Goal: Information Seeking & Learning: Learn about a topic

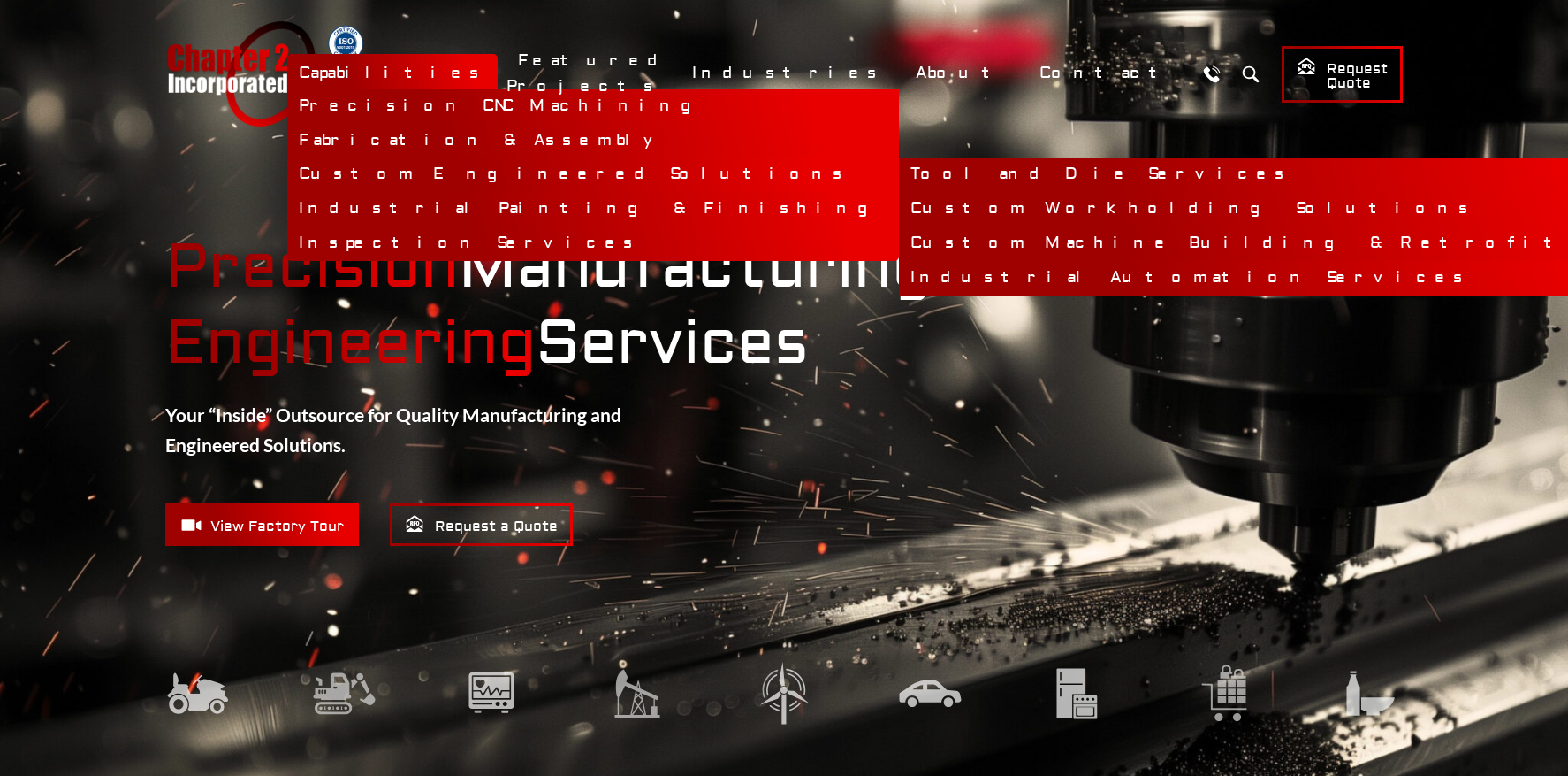
click at [899, 275] on link "Industrial Automation Services" at bounding box center [1289, 278] width 781 height 35
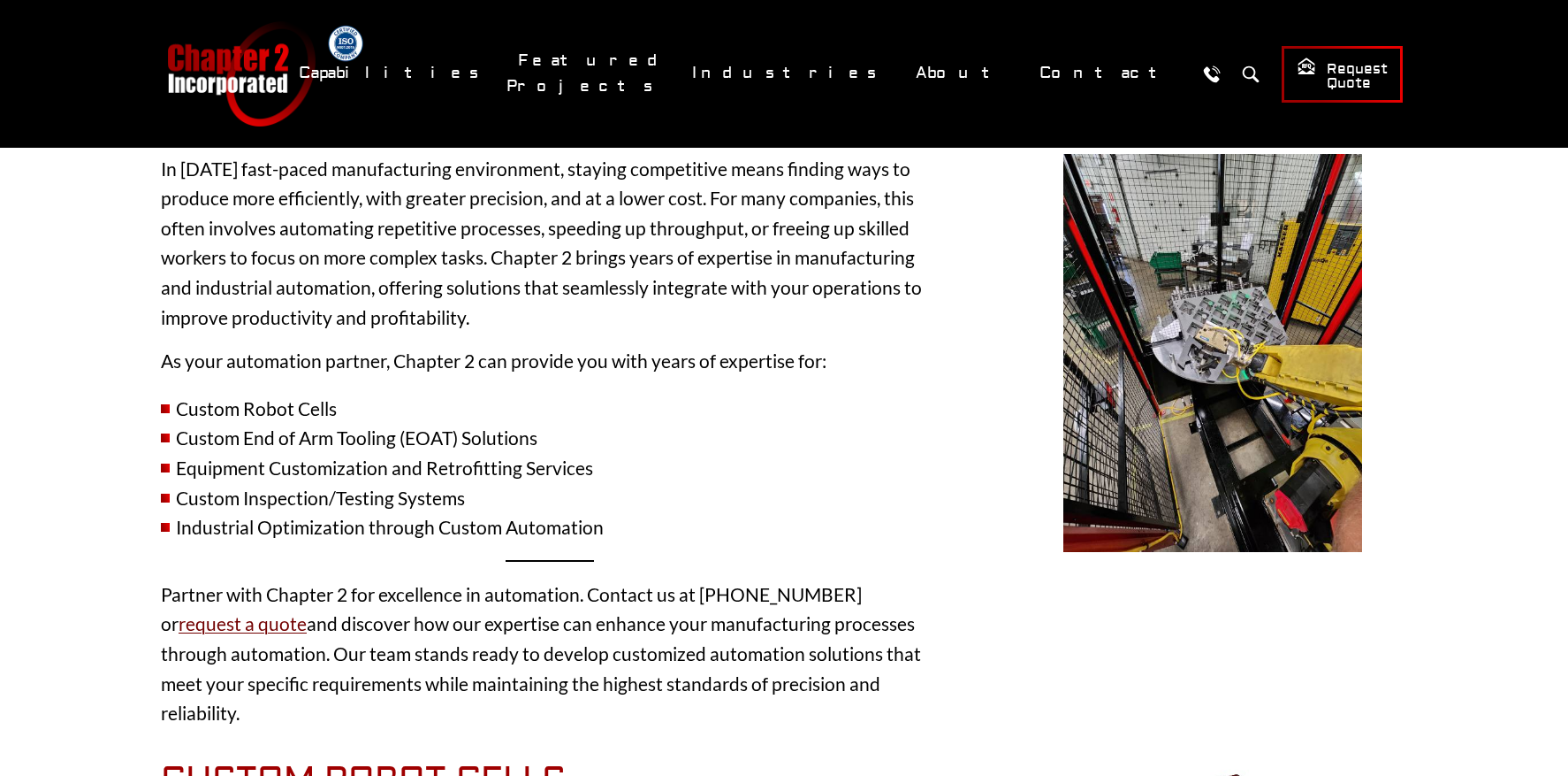
scroll to position [258, 0]
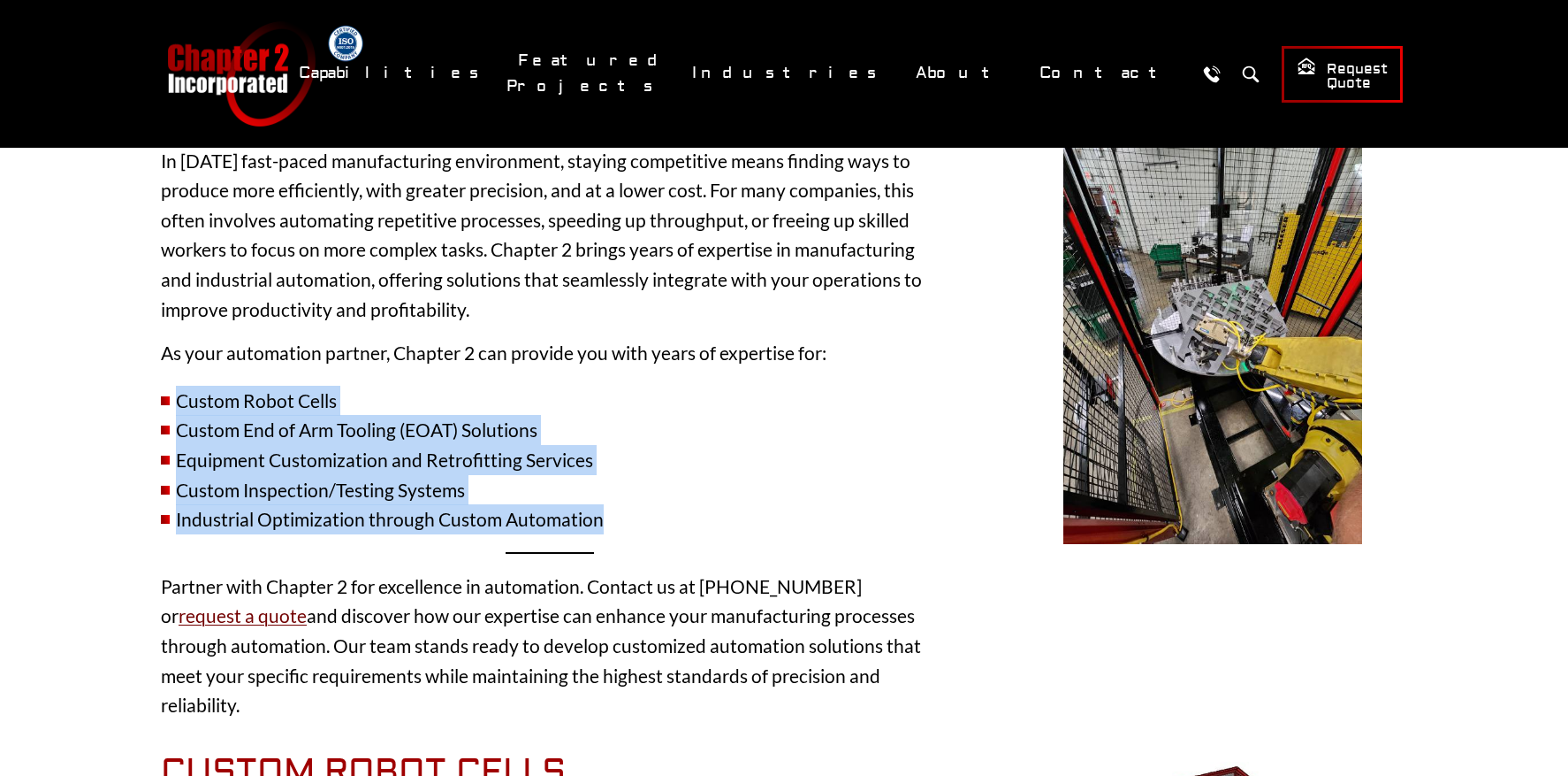
drag, startPoint x: 609, startPoint y: 521, endPoint x: 173, endPoint y: 403, distance: 451.7
click at [173, 403] on ul "Custom Robot Cells Custom End of Arm Tooling (EOAT) Solutions Equipment Customi…" at bounding box center [550, 460] width 778 height 148
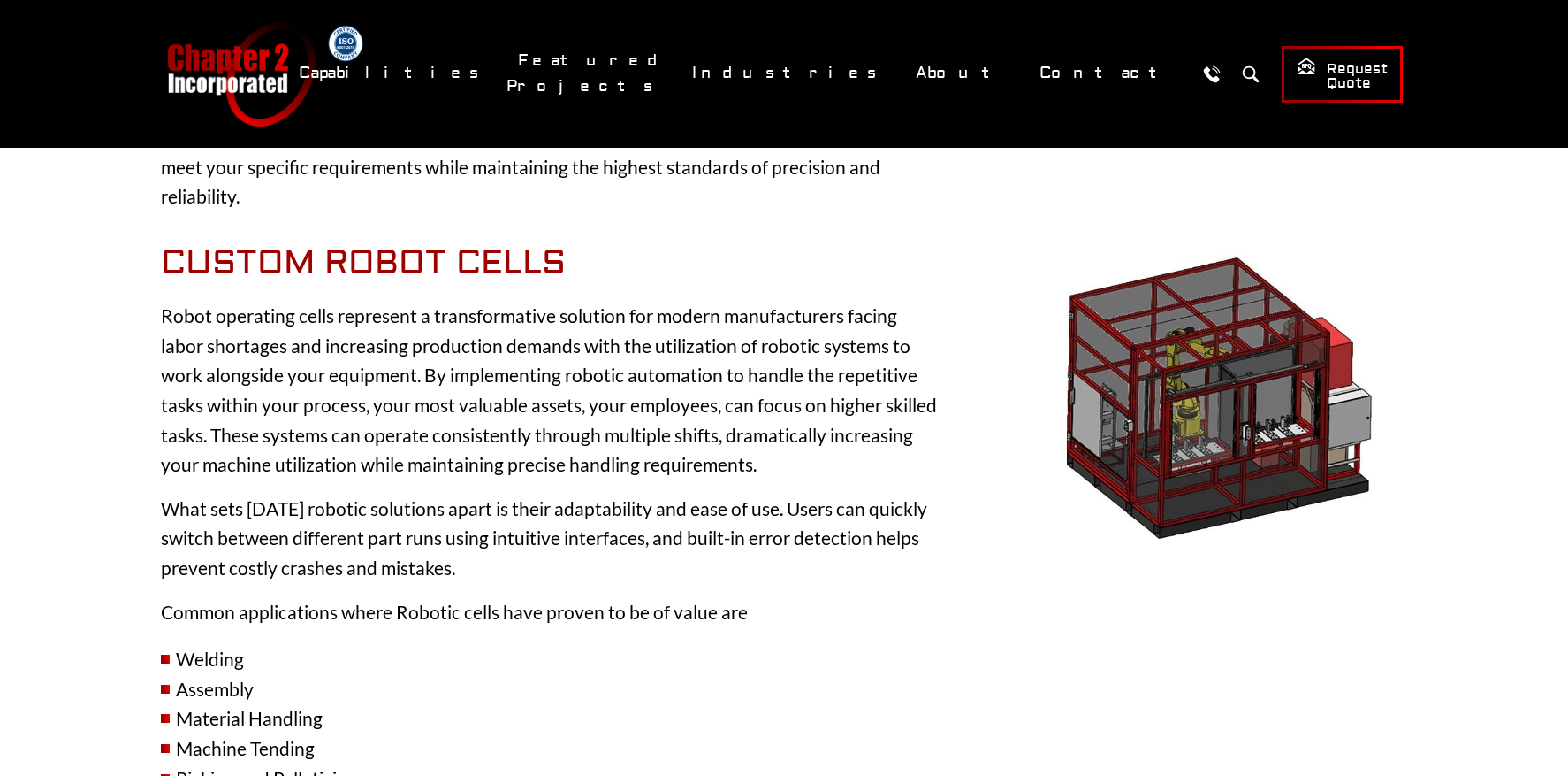
scroll to position [785, 0]
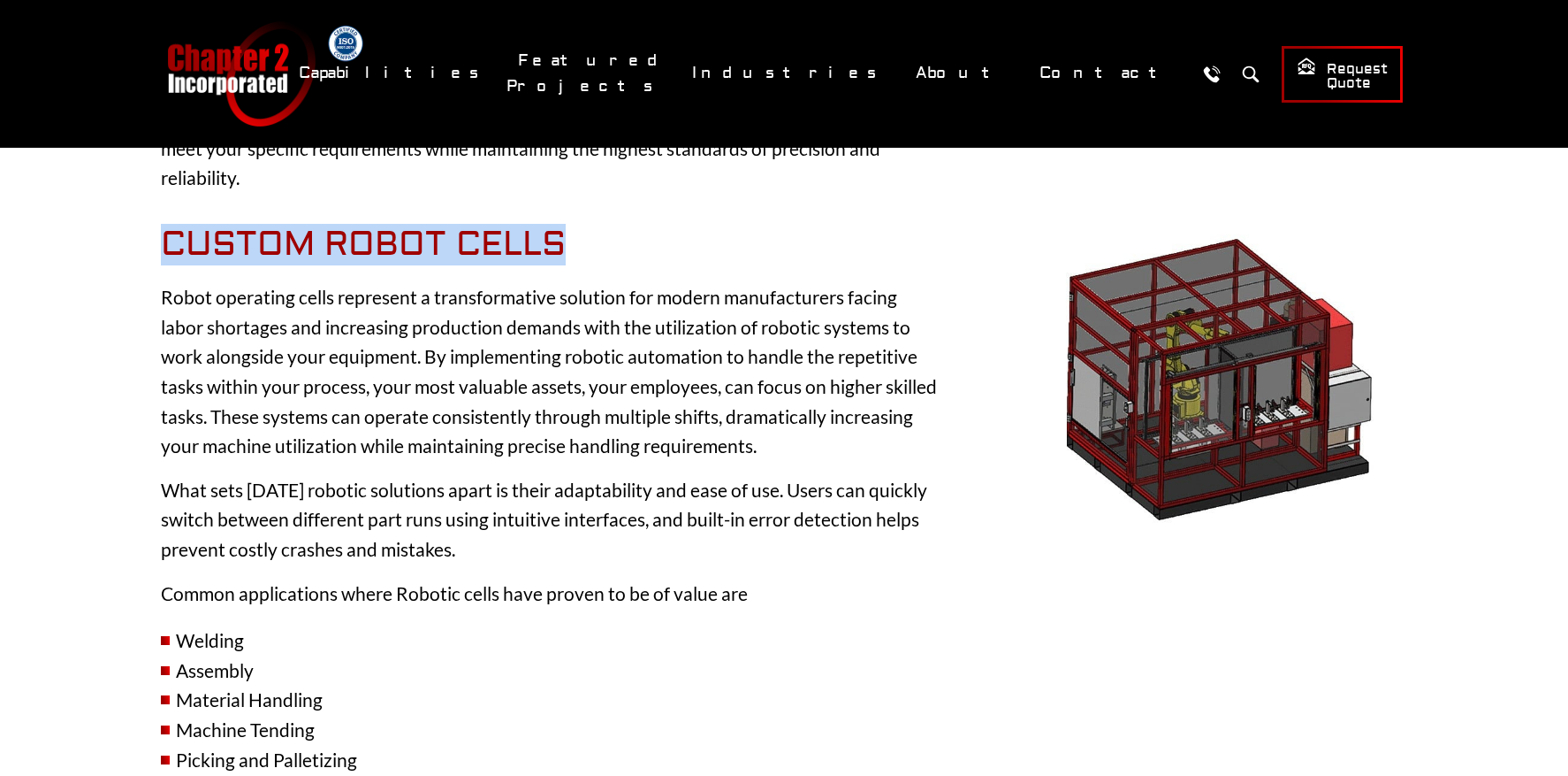
drag, startPoint x: 567, startPoint y: 211, endPoint x: 163, endPoint y: 211, distance: 404.0
click at [163, 225] on h2 "Custom Robot Cells" at bounding box center [550, 245] width 778 height 41
copy h2 "Custom Robot Cells"
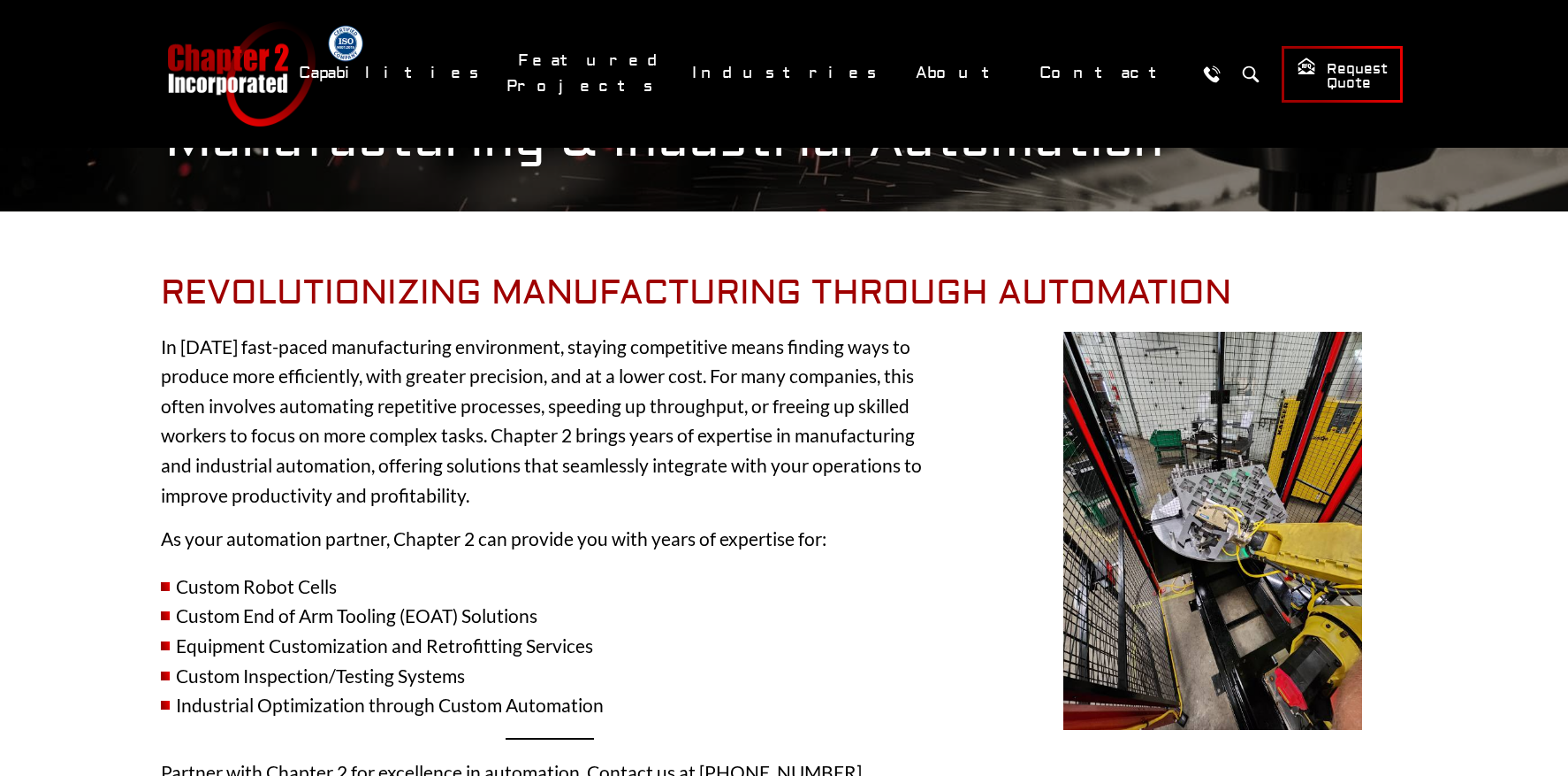
scroll to position [0, 0]
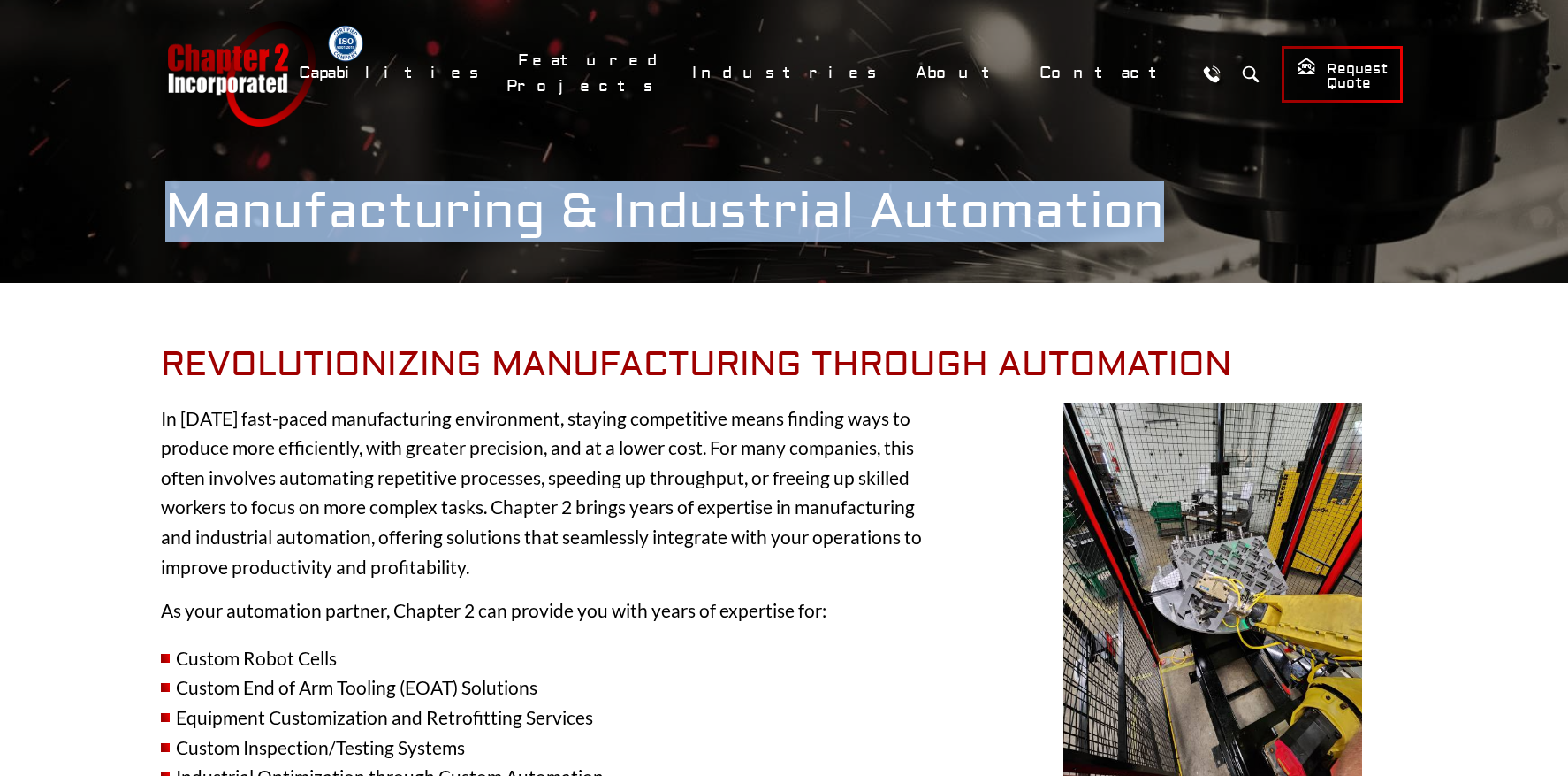
drag, startPoint x: 1158, startPoint y: 209, endPoint x: 152, endPoint y: 230, distance: 1006.2
click at [152, 230] on div "Manufacturing & Industrial Automation" at bounding box center [784, 212] width 1308 height 60
copy h1 "Manufacturing & Industrial Automation"
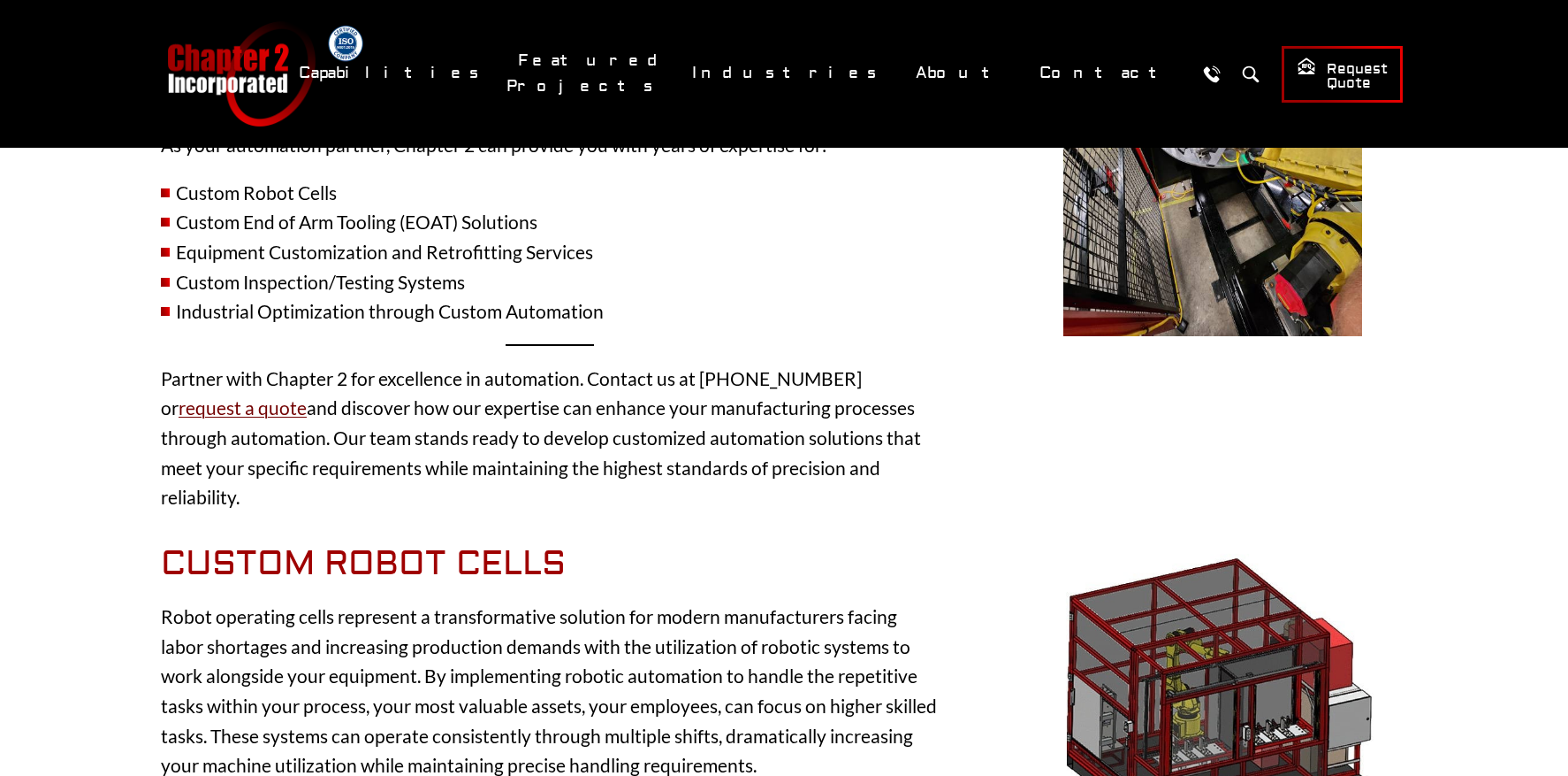
scroll to position [465, 0]
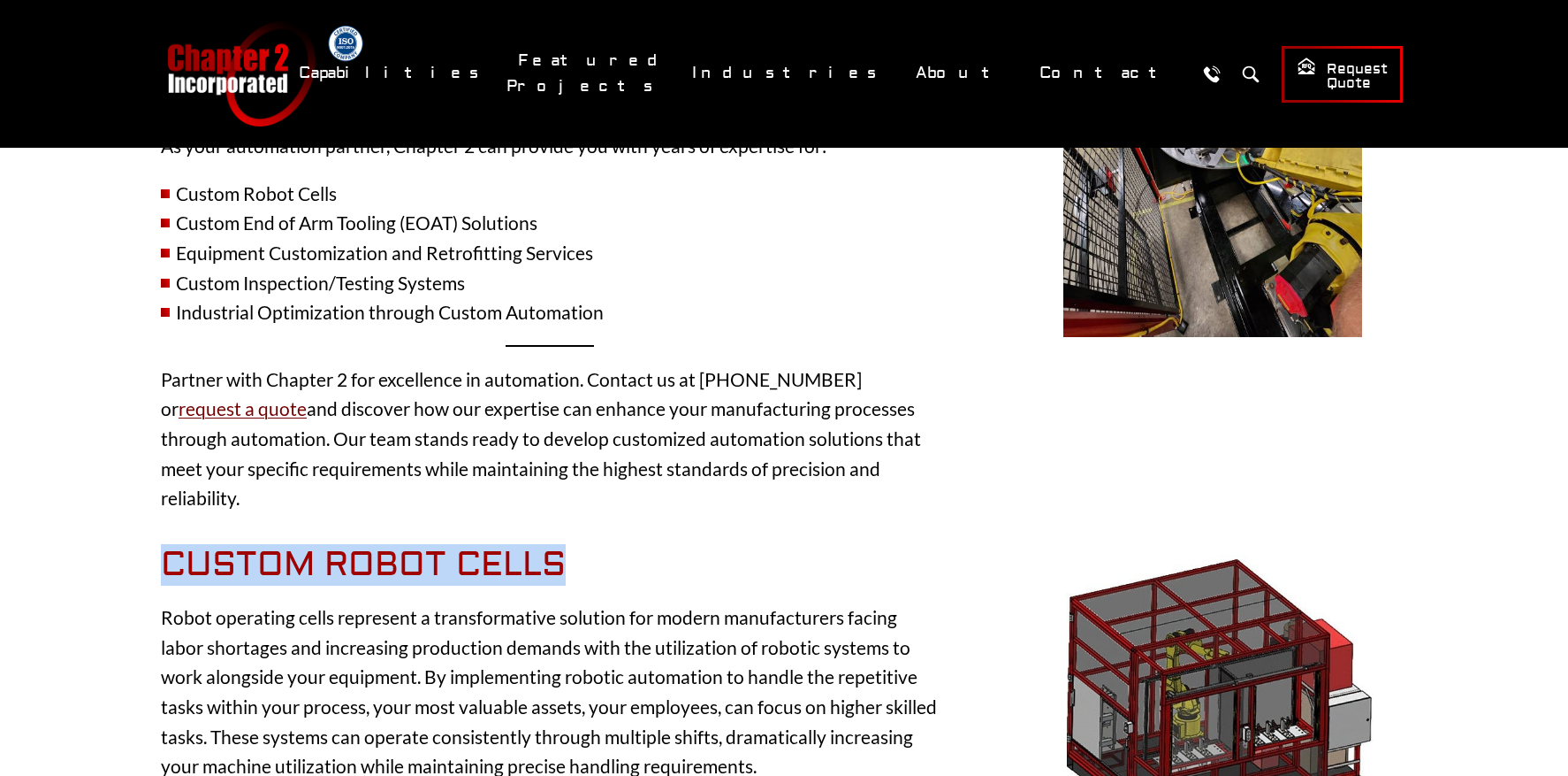
drag, startPoint x: 572, startPoint y: 539, endPoint x: 170, endPoint y: 538, distance: 402.0
click at [170, 545] on h2 "Custom Robot Cells" at bounding box center [550, 565] width 778 height 41
copy h2 "Custom Robot Cells"
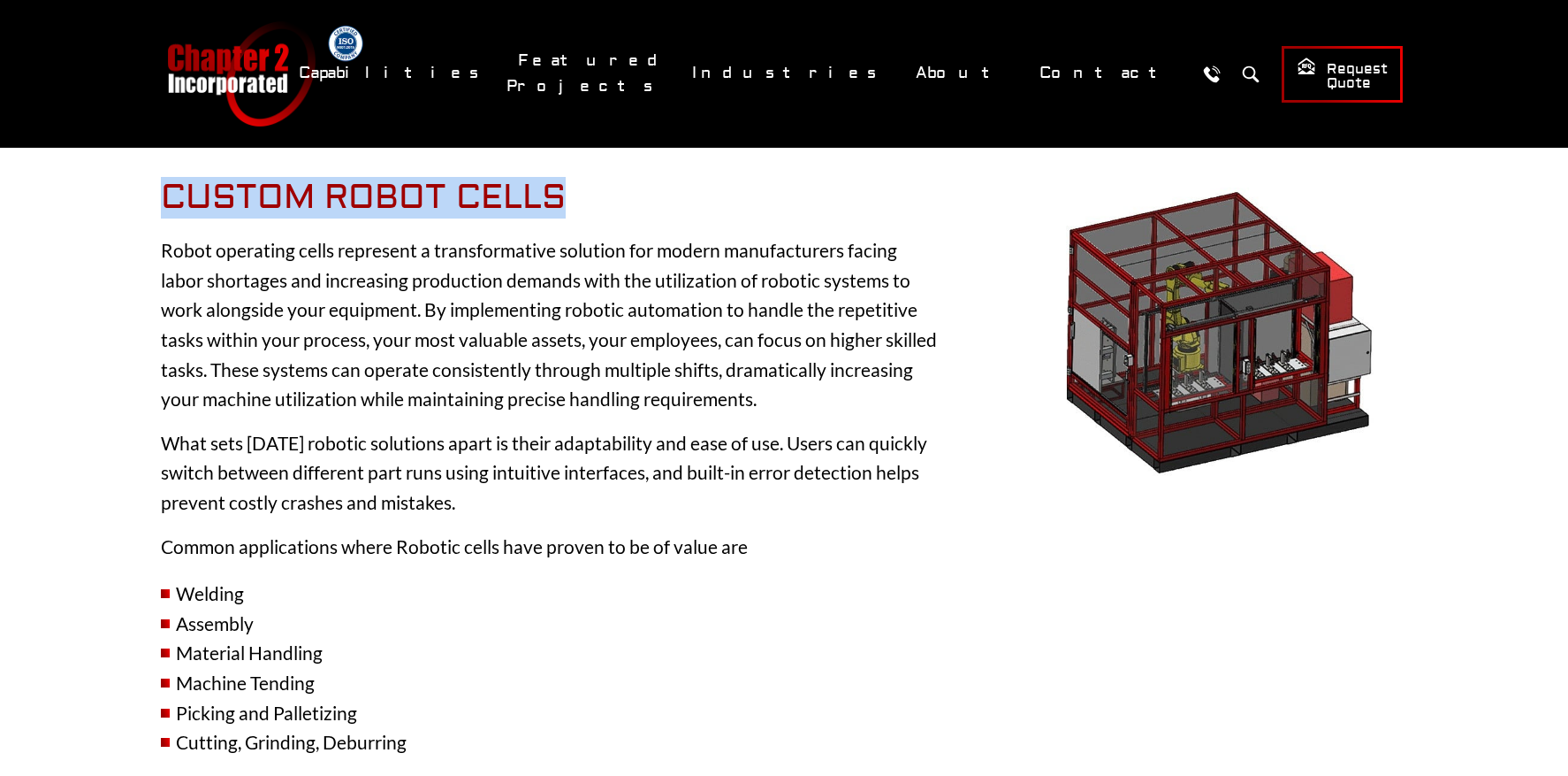
scroll to position [846, 0]
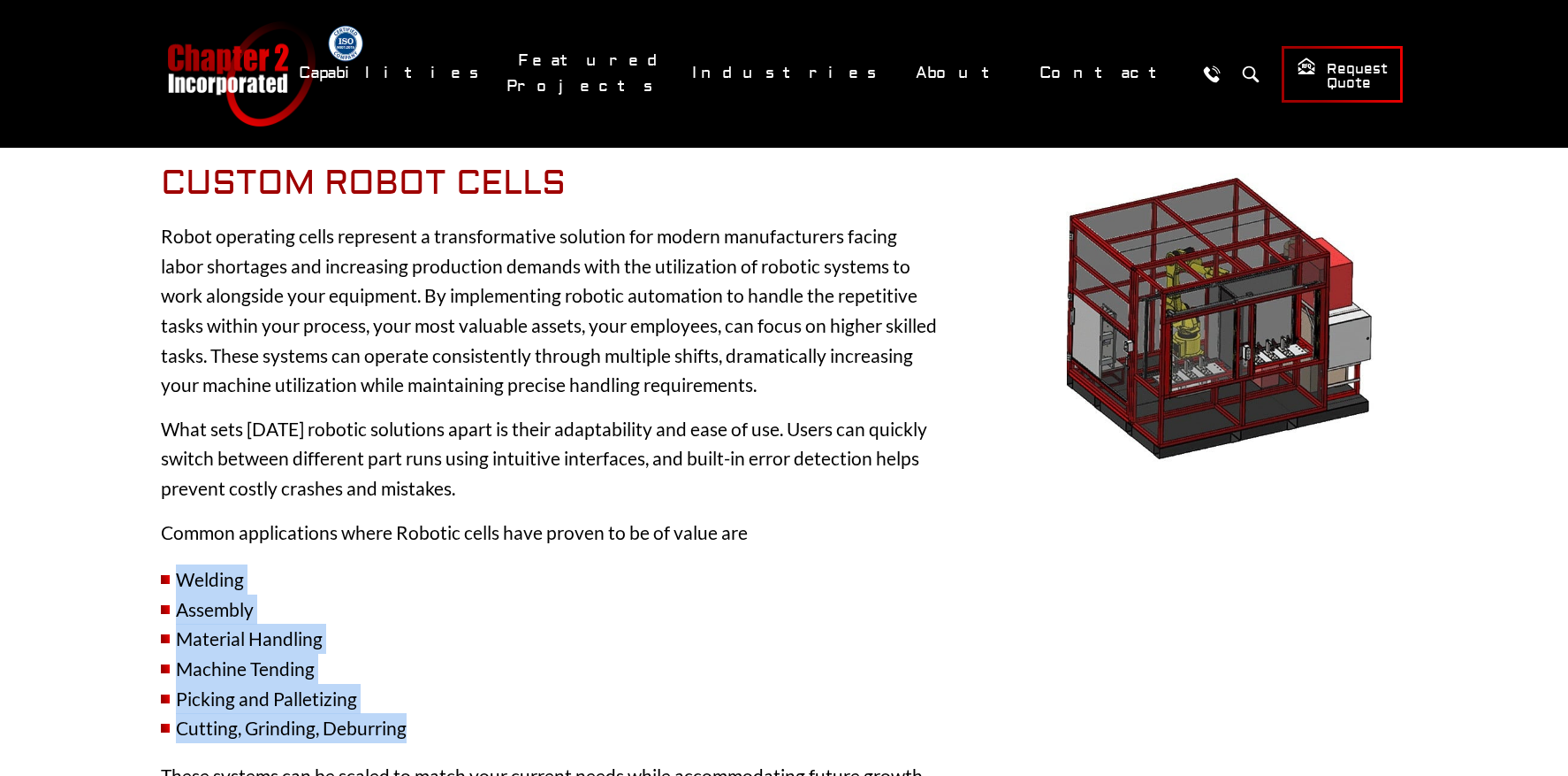
drag, startPoint x: 426, startPoint y: 697, endPoint x: 180, endPoint y: 547, distance: 288.1
click at [180, 564] on ul "Welding Assembly Material Handling Machine Tending Picking and Palletizing Cutt…" at bounding box center [550, 654] width 778 height 179
copy ul "Welding Assembly Material Handling Machine Tending Picking and Palletizing Cutt…"
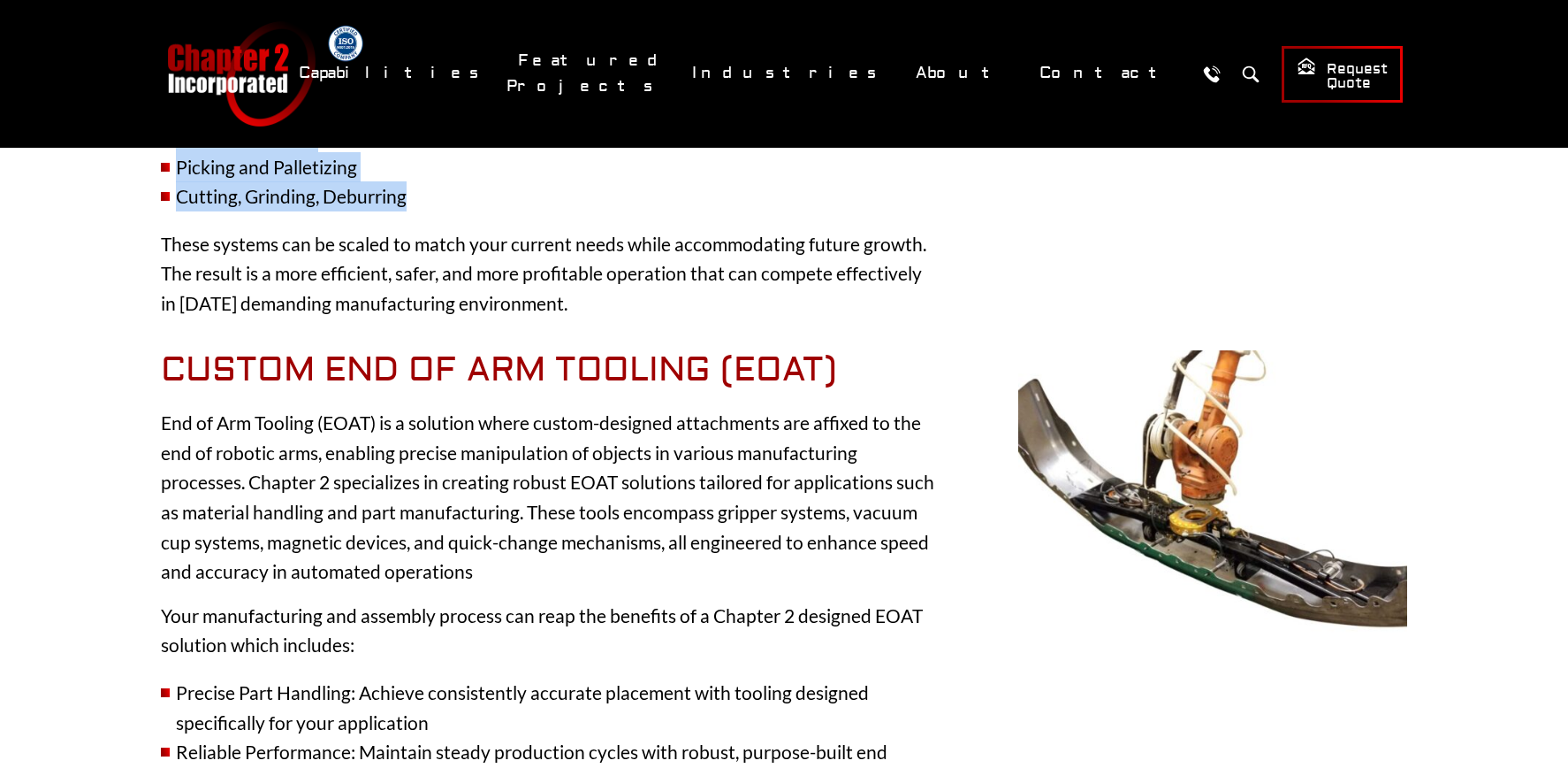
scroll to position [1394, 0]
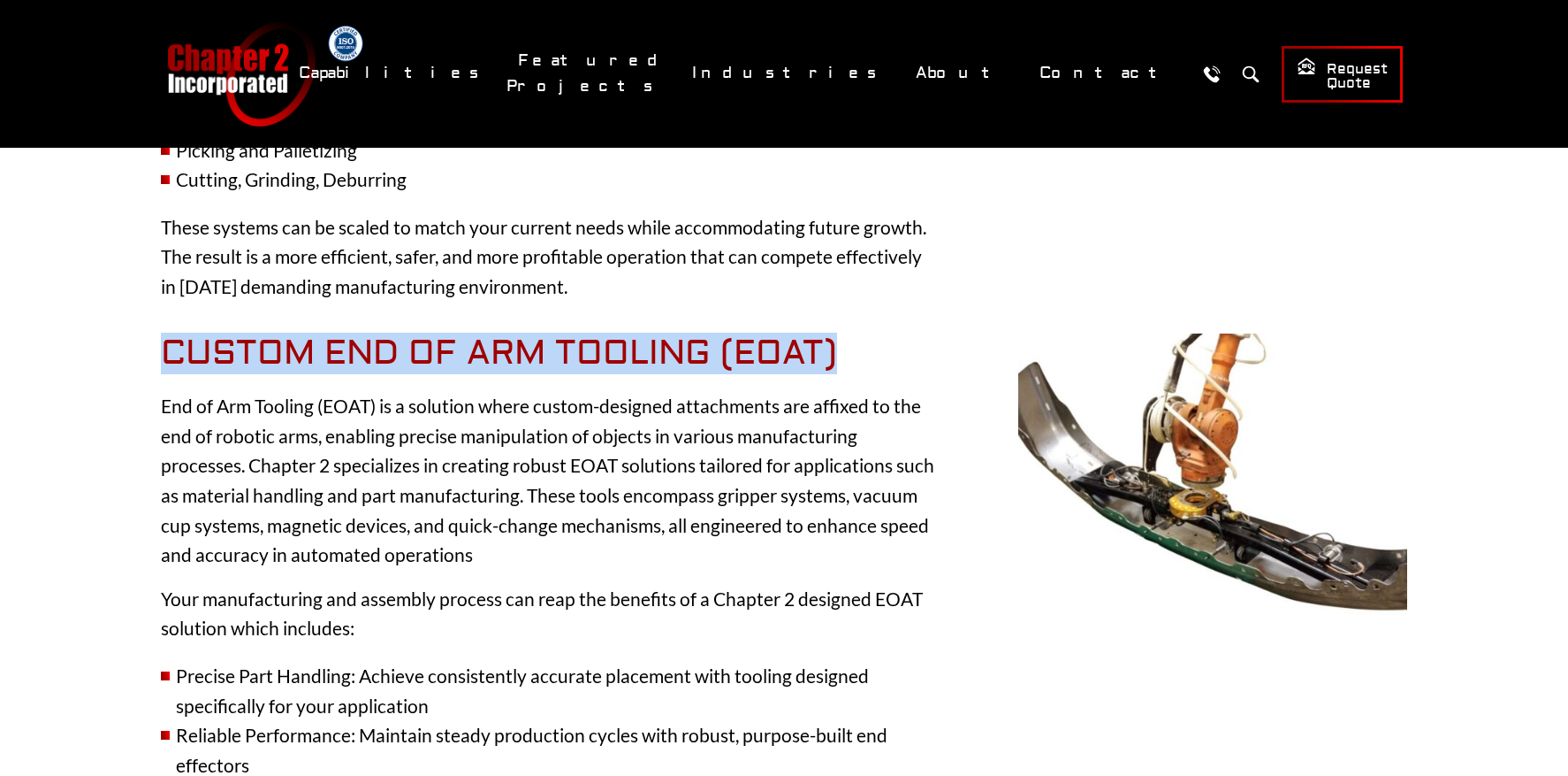
drag, startPoint x: 844, startPoint y: 323, endPoint x: 103, endPoint y: 324, distance: 741.0
copy h2 "Custom End of Arm Tooling (EOAT)"
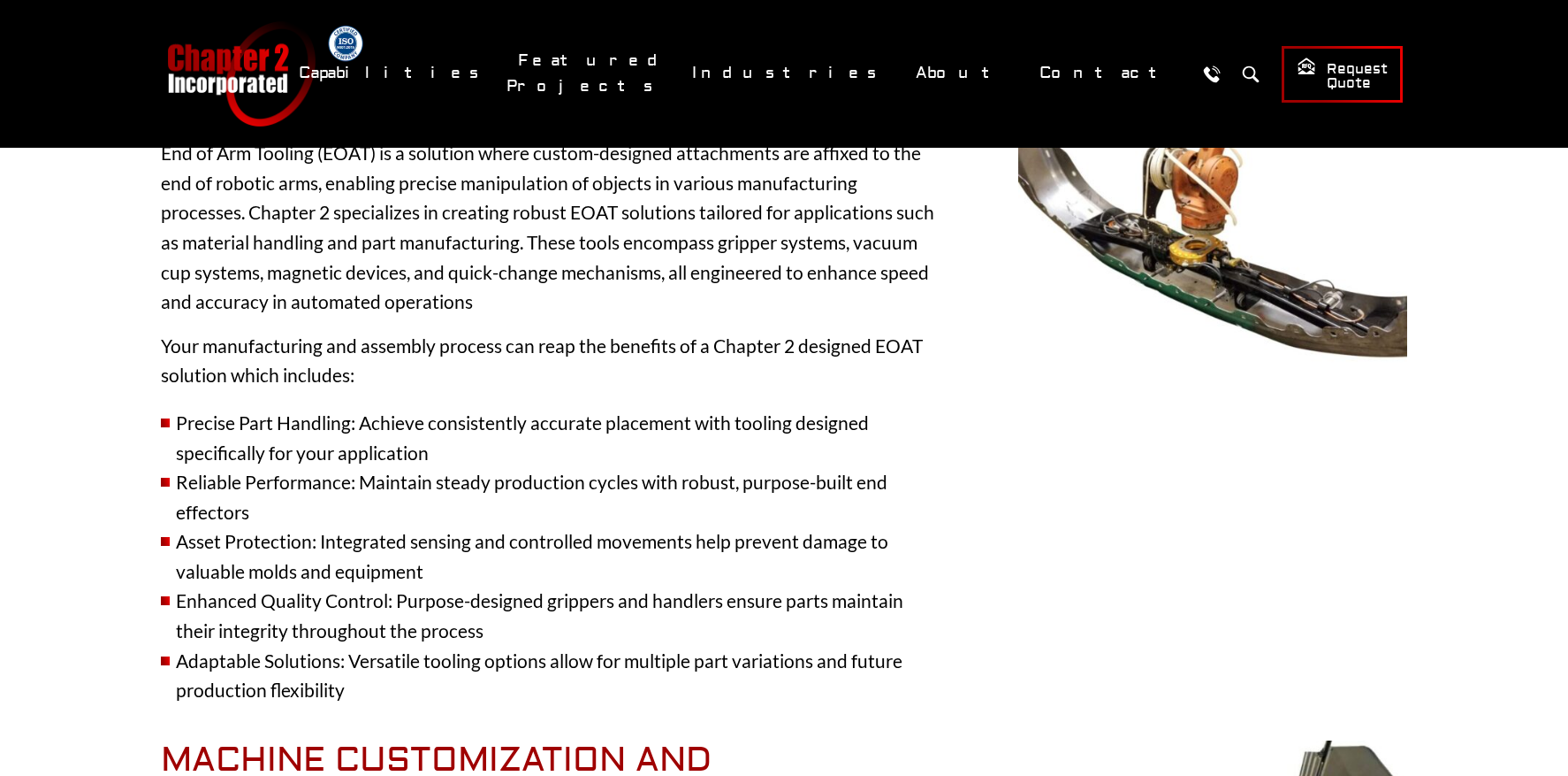
scroll to position [1670, 0]
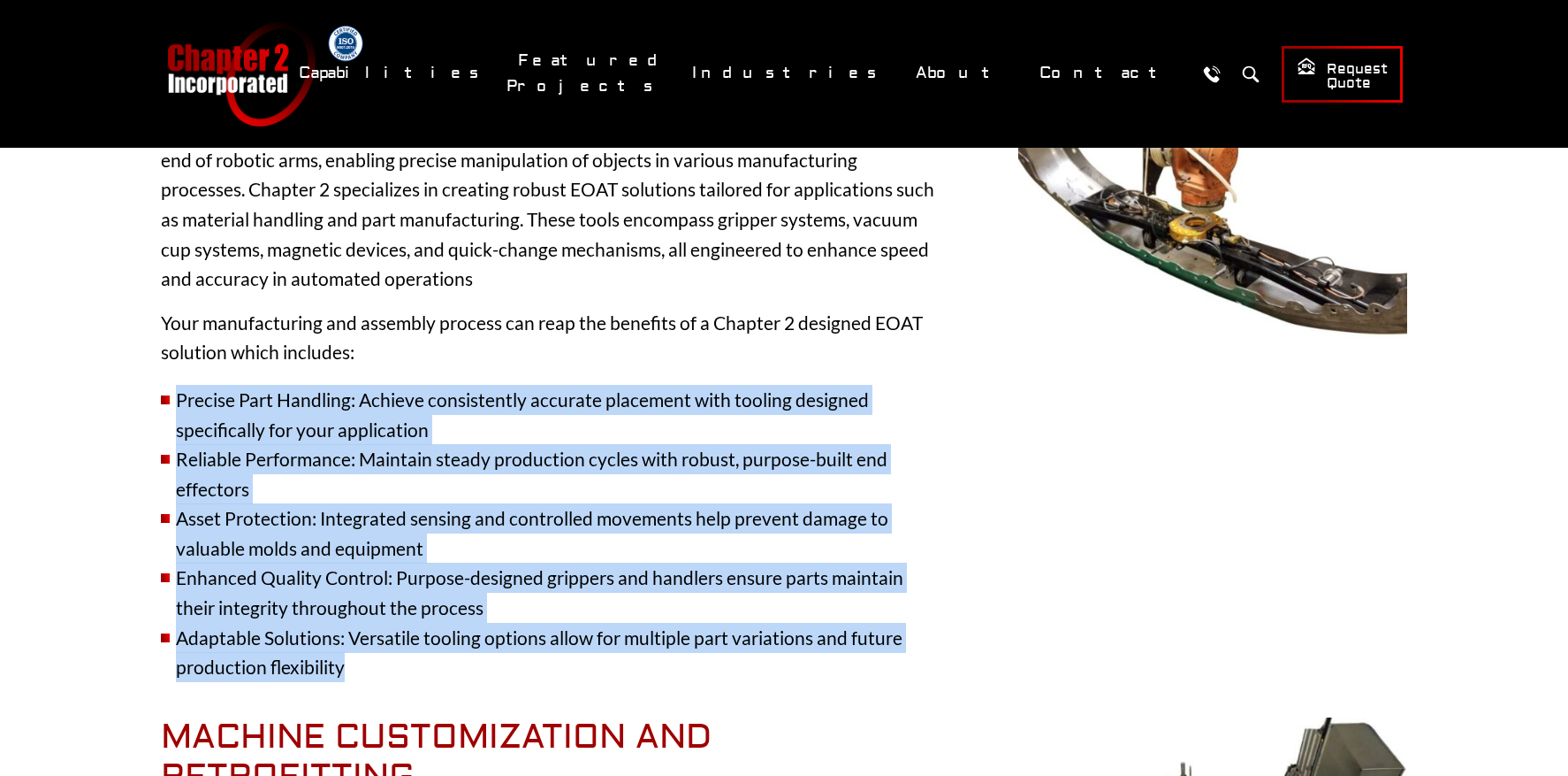
drag, startPoint x: 364, startPoint y: 647, endPoint x: 171, endPoint y: 371, distance: 336.8
click at [171, 385] on ul "Precise Part Handling: Achieve consistently accurate placement with tooling des…" at bounding box center [550, 533] width 778 height 297
copy ul "Precise Part Handling: Achieve consistently accurate placement with tooling des…"
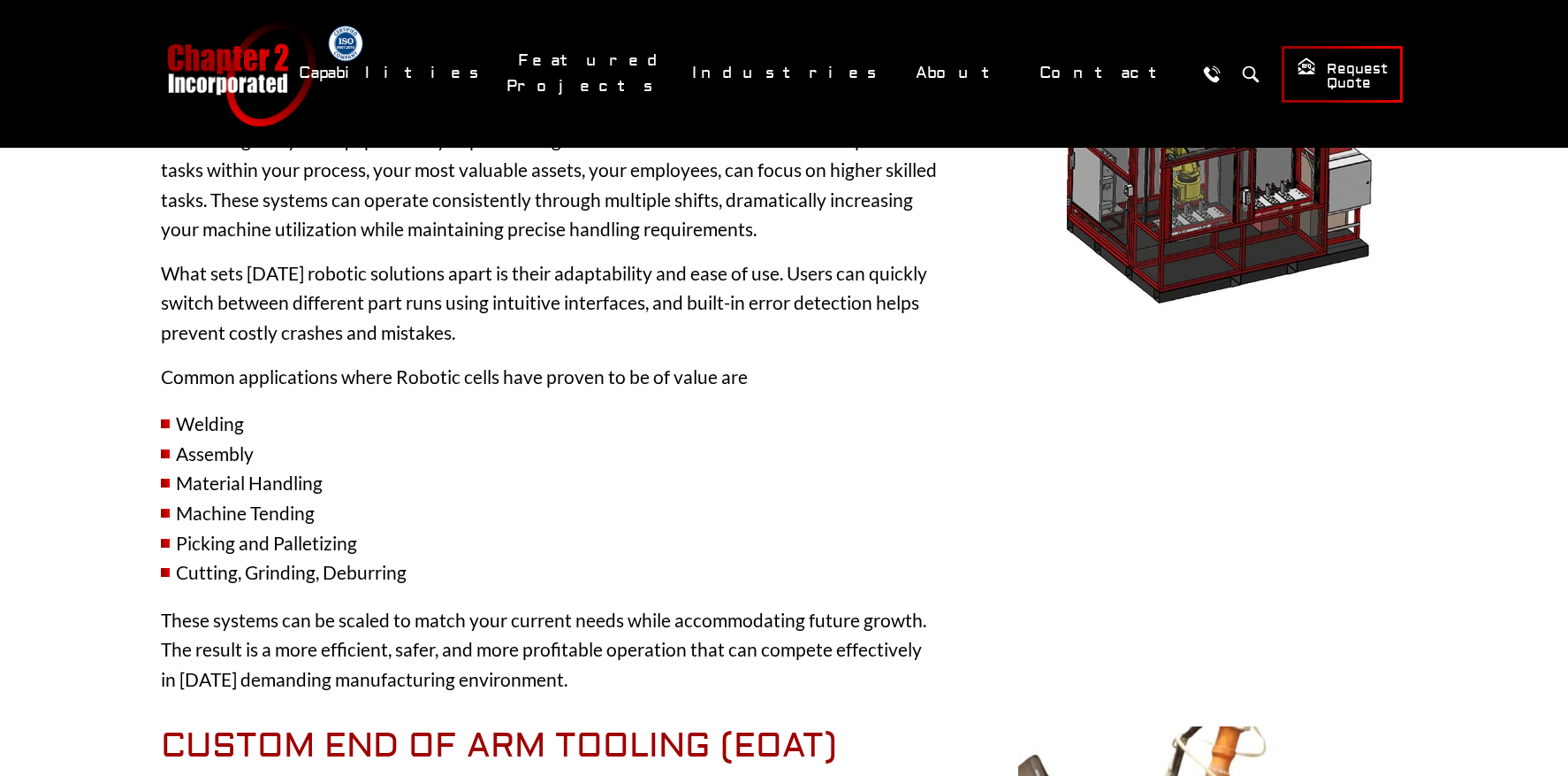
scroll to position [993, 0]
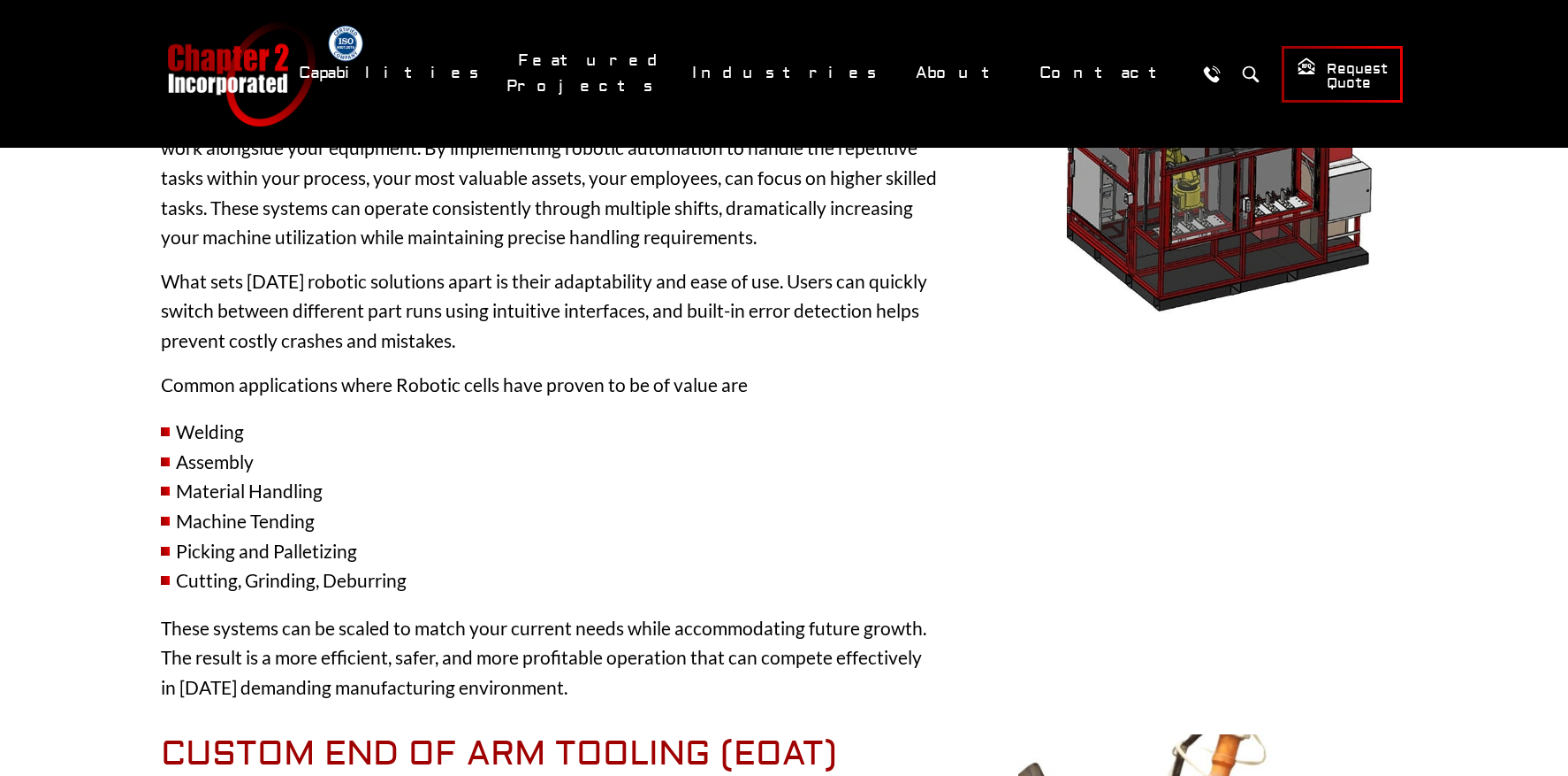
drag, startPoint x: 558, startPoint y: 662, endPoint x: 165, endPoint y: 596, distance: 398.5
click at [165, 613] on p "These systems can be scaled to match your current needs while accommodating fut…" at bounding box center [550, 658] width 778 height 90
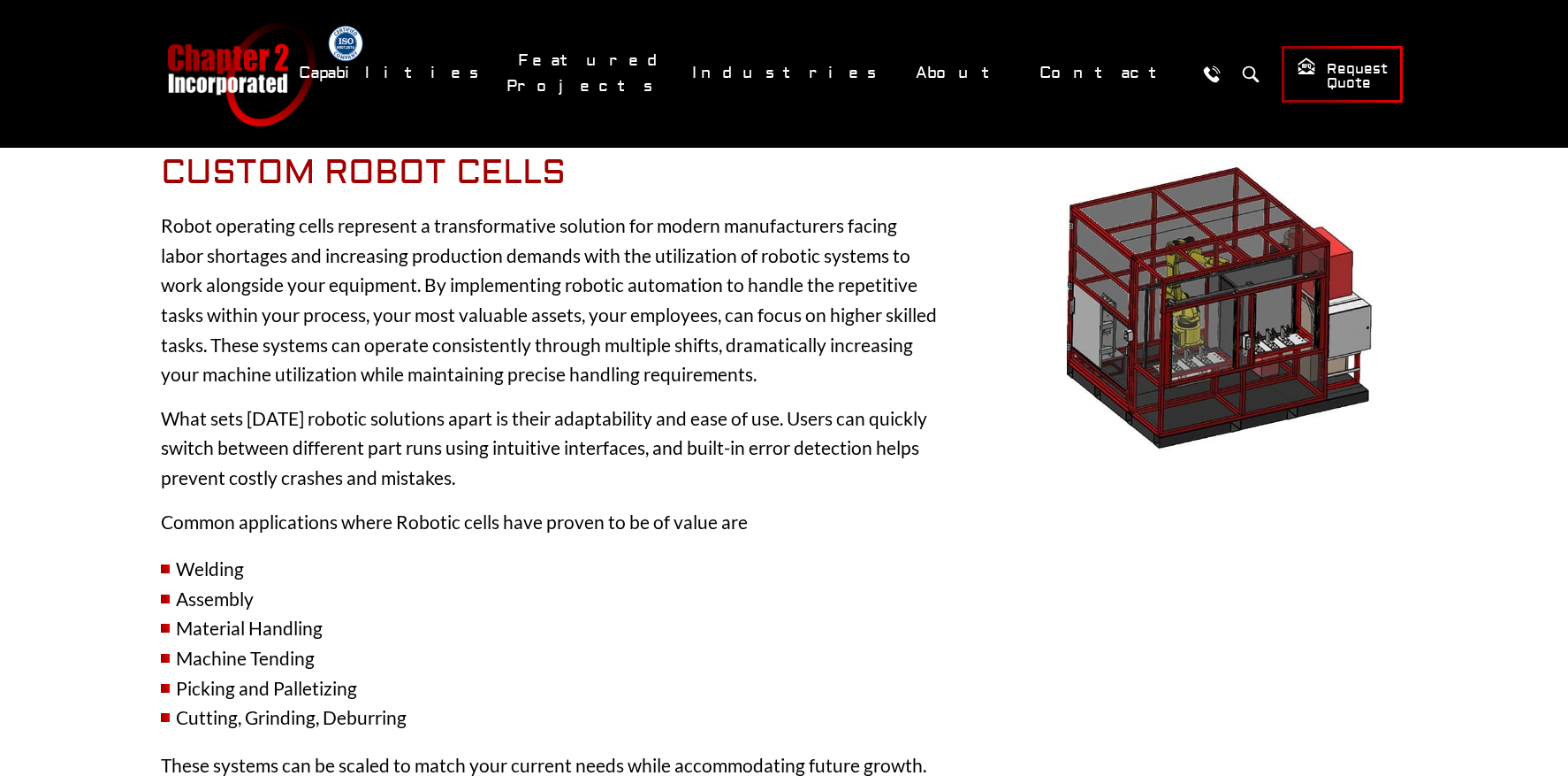
scroll to position [840, 0]
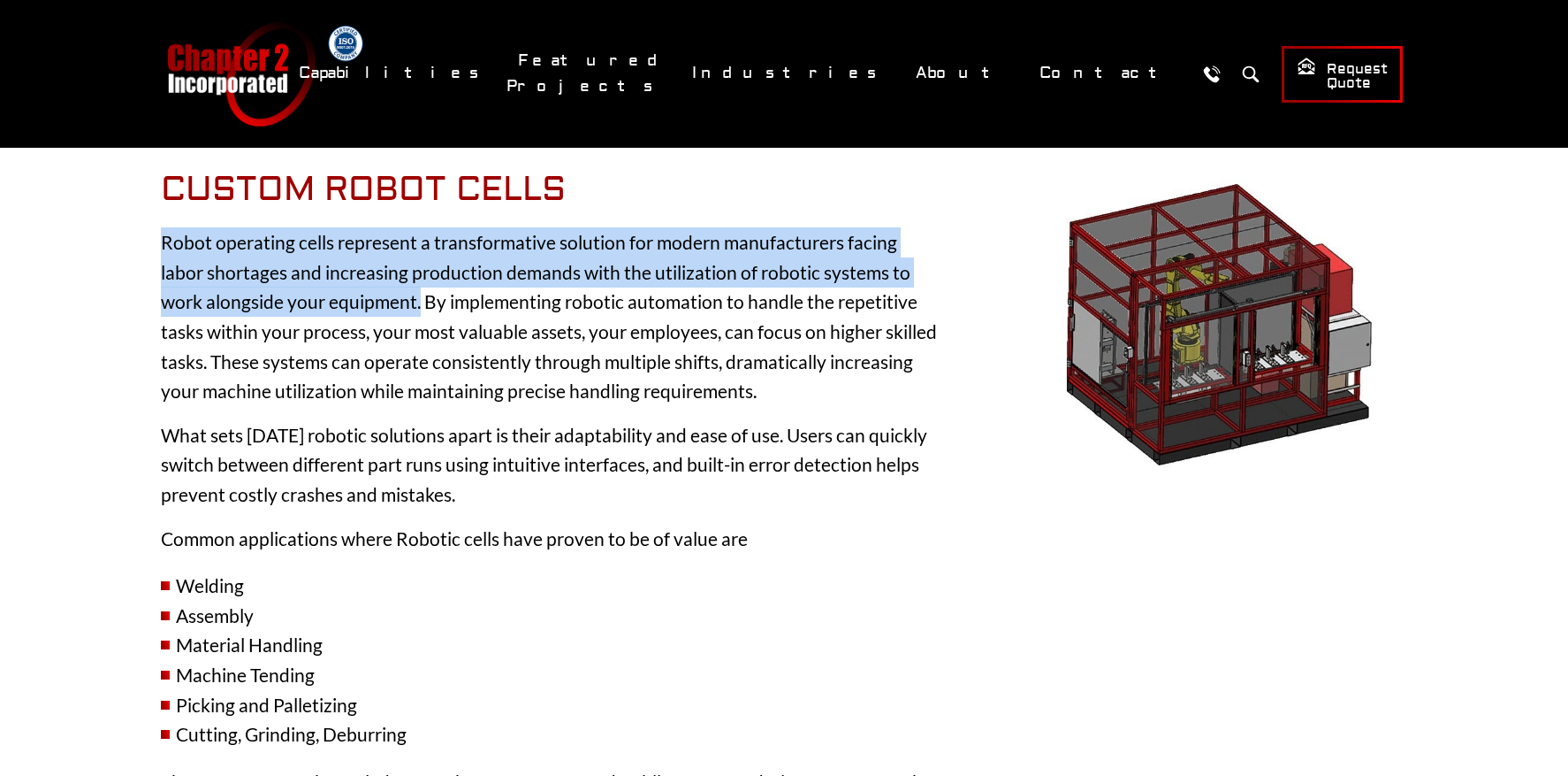
drag, startPoint x: 418, startPoint y: 276, endPoint x: 126, endPoint y: 212, distance: 298.9
copy p "Robot operating cells represent a transformative solution for modern manufactur…"
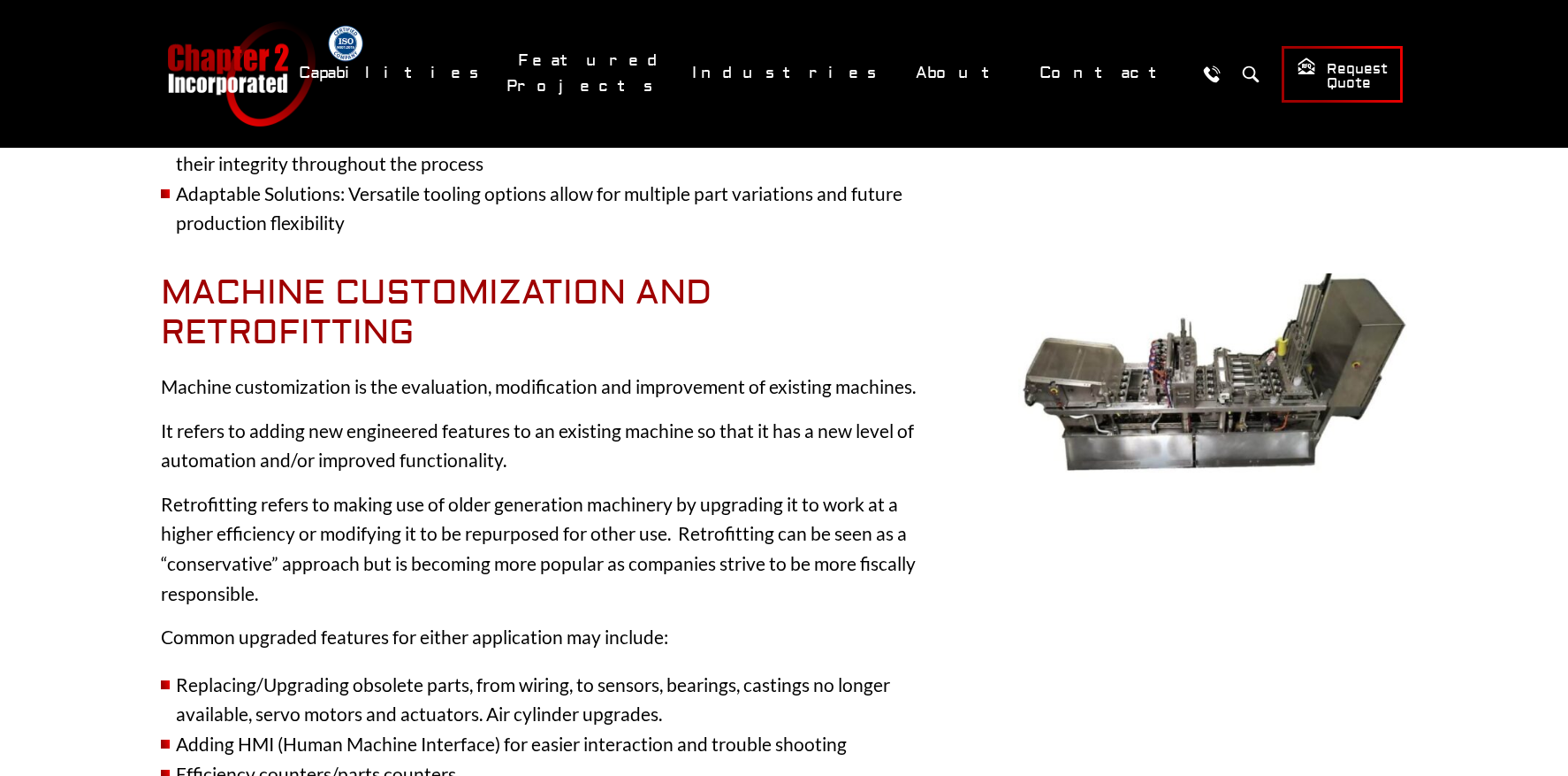
scroll to position [2082, 0]
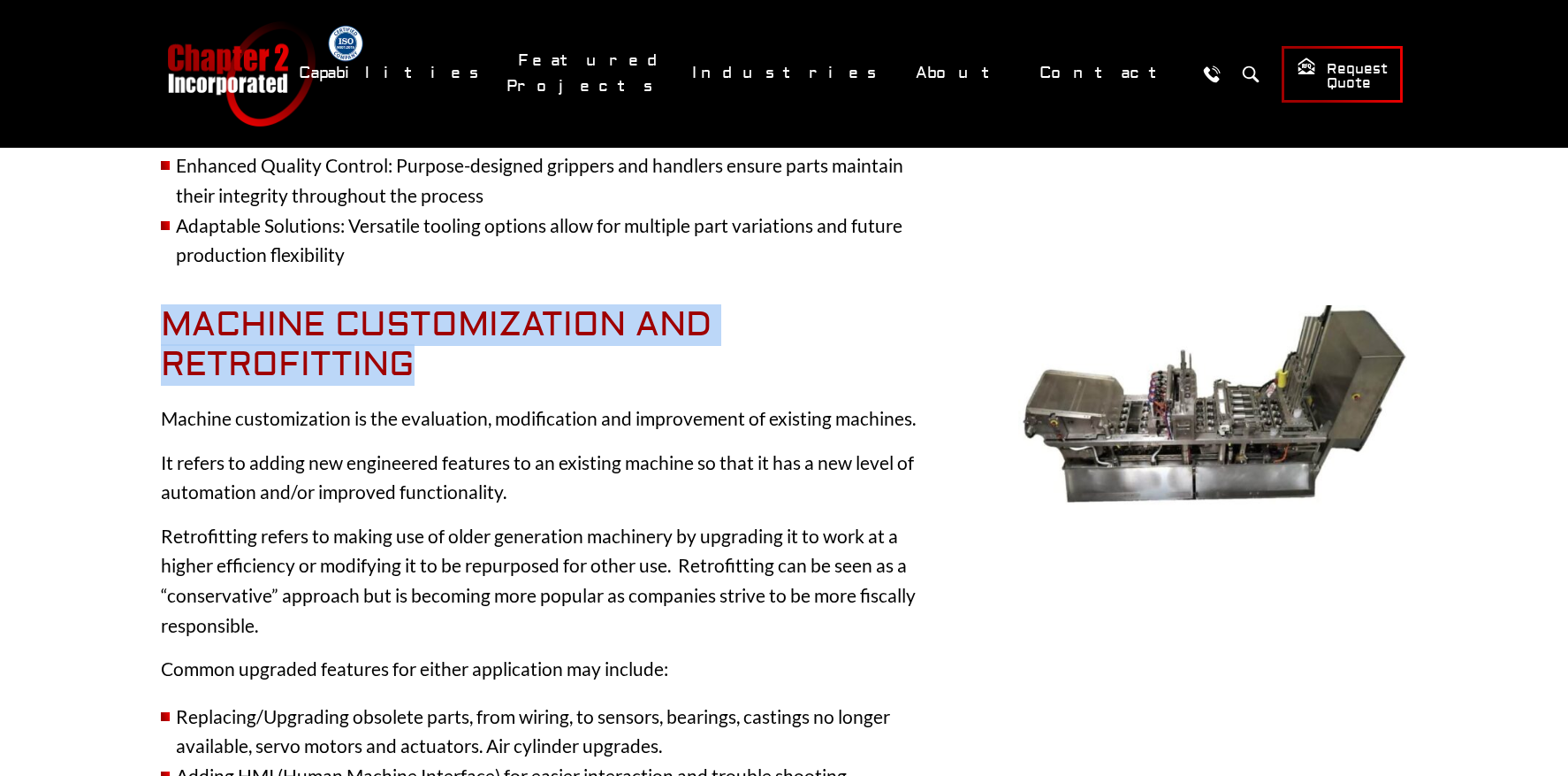
drag, startPoint x: 410, startPoint y: 338, endPoint x: 161, endPoint y: 291, distance: 253.4
click at [161, 305] on h2 "Machine Customization and Retrofitting" at bounding box center [550, 345] width 778 height 81
copy h2 "Machine Customization and Retrofitting"
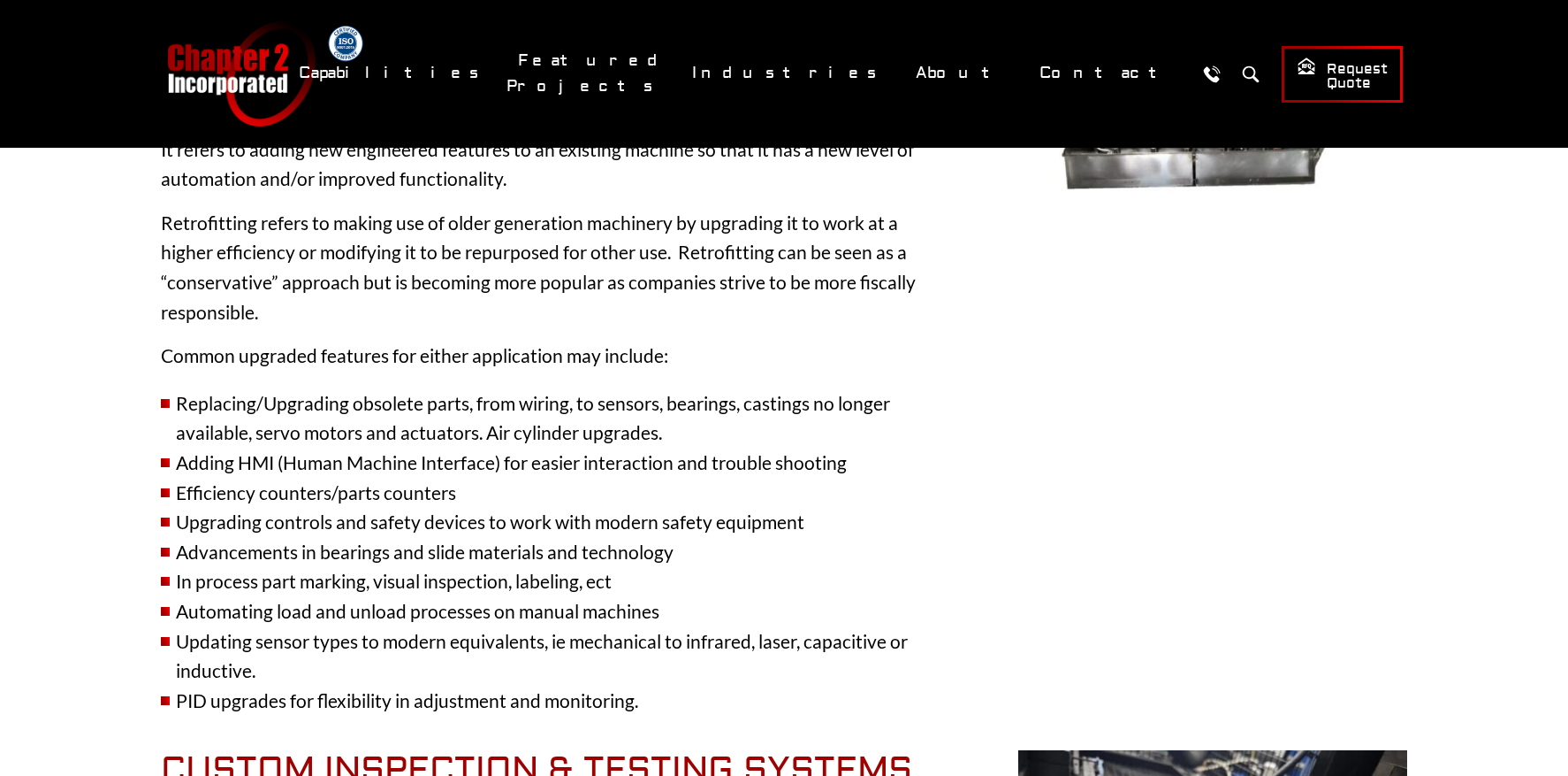
scroll to position [2420, 0]
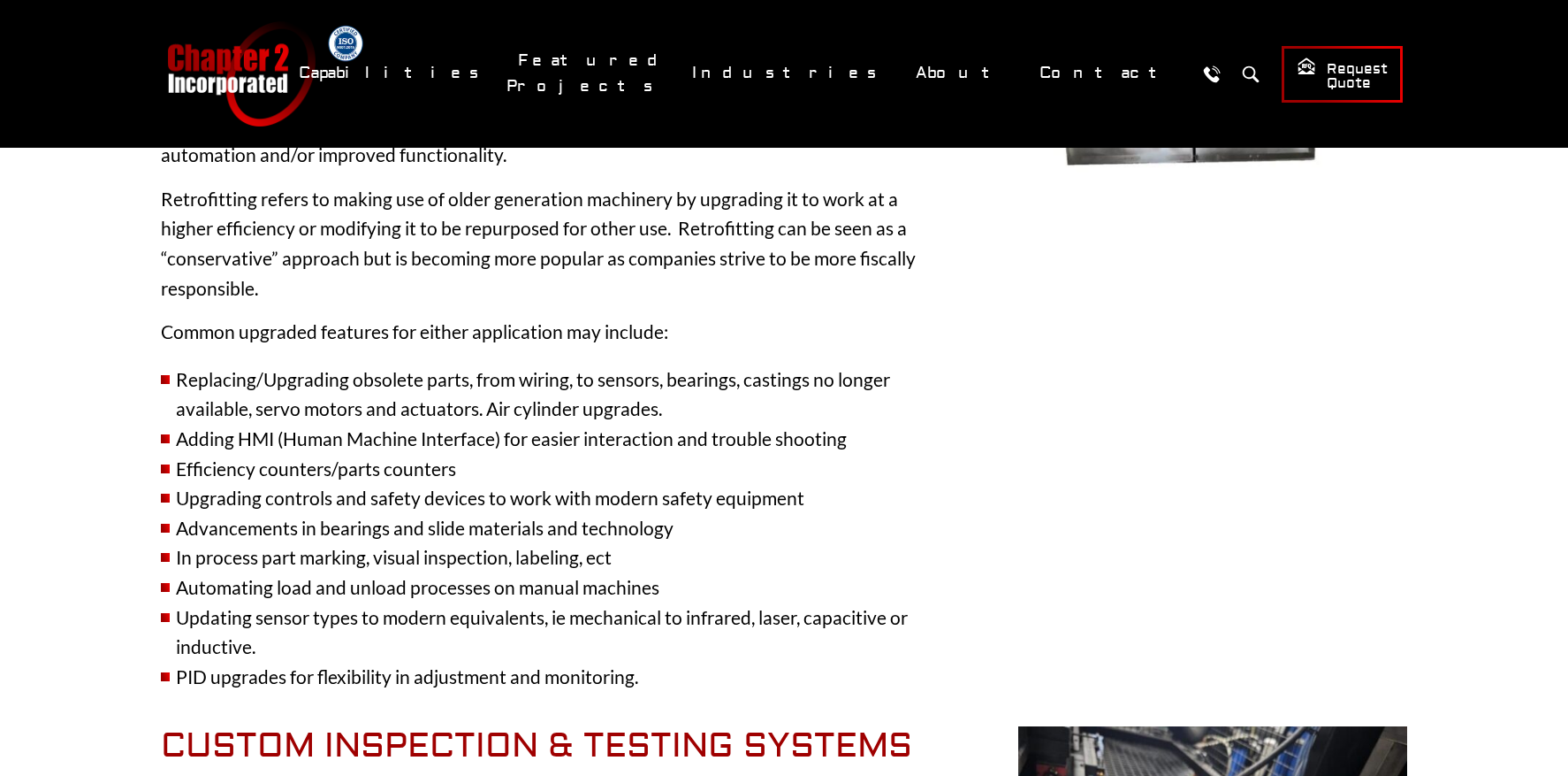
drag, startPoint x: 653, startPoint y: 645, endPoint x: 190, endPoint y: 331, distance: 559.4
click at [190, 331] on div "Machine Customization and Retrofitting Machine customization is the evaluation,…" at bounding box center [550, 338] width 778 height 740
copy ul "Replacing/Upgrading obsolete parts, from wiring, to sensors, bearings, castings…"
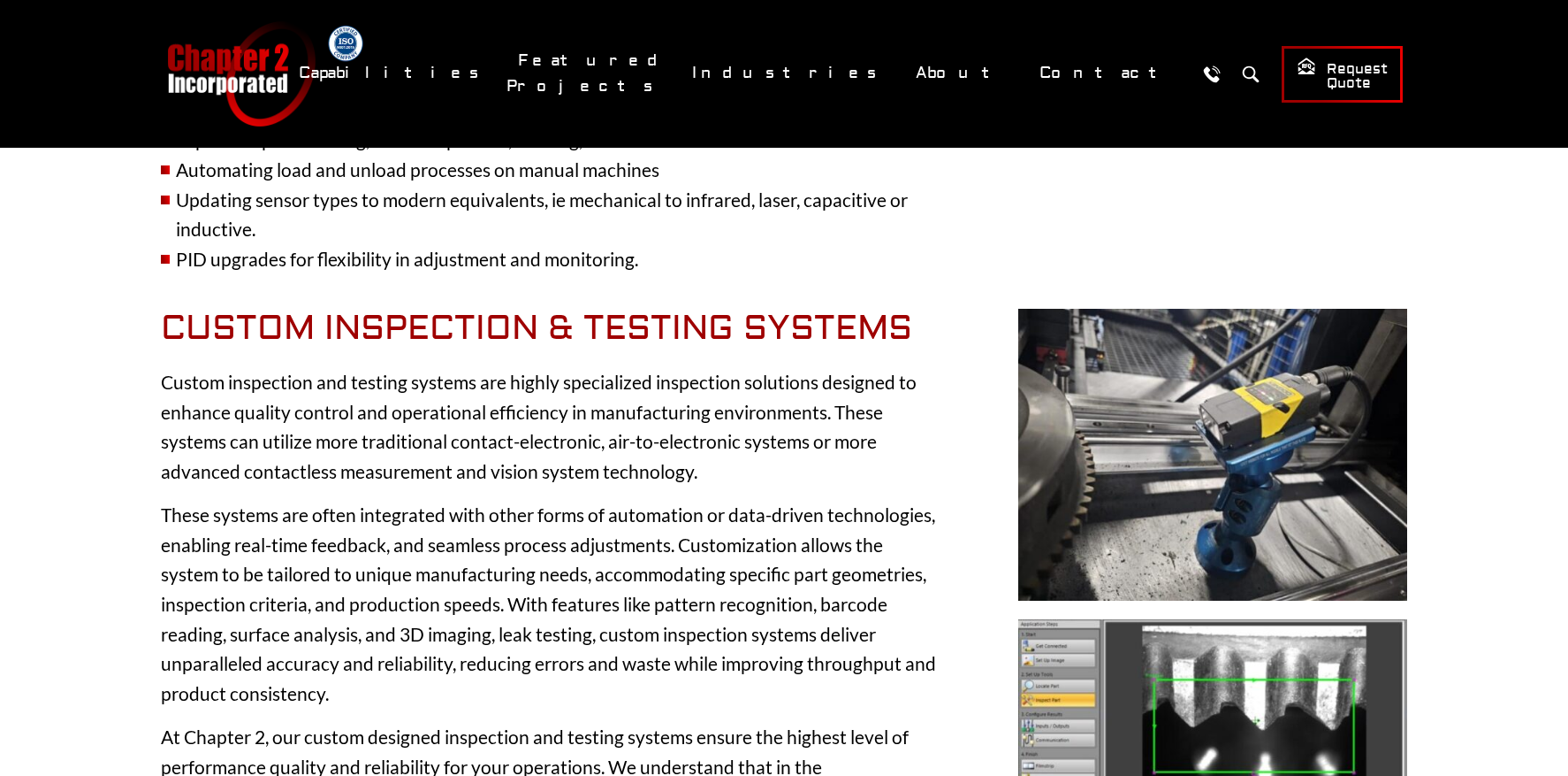
scroll to position [2838, 0]
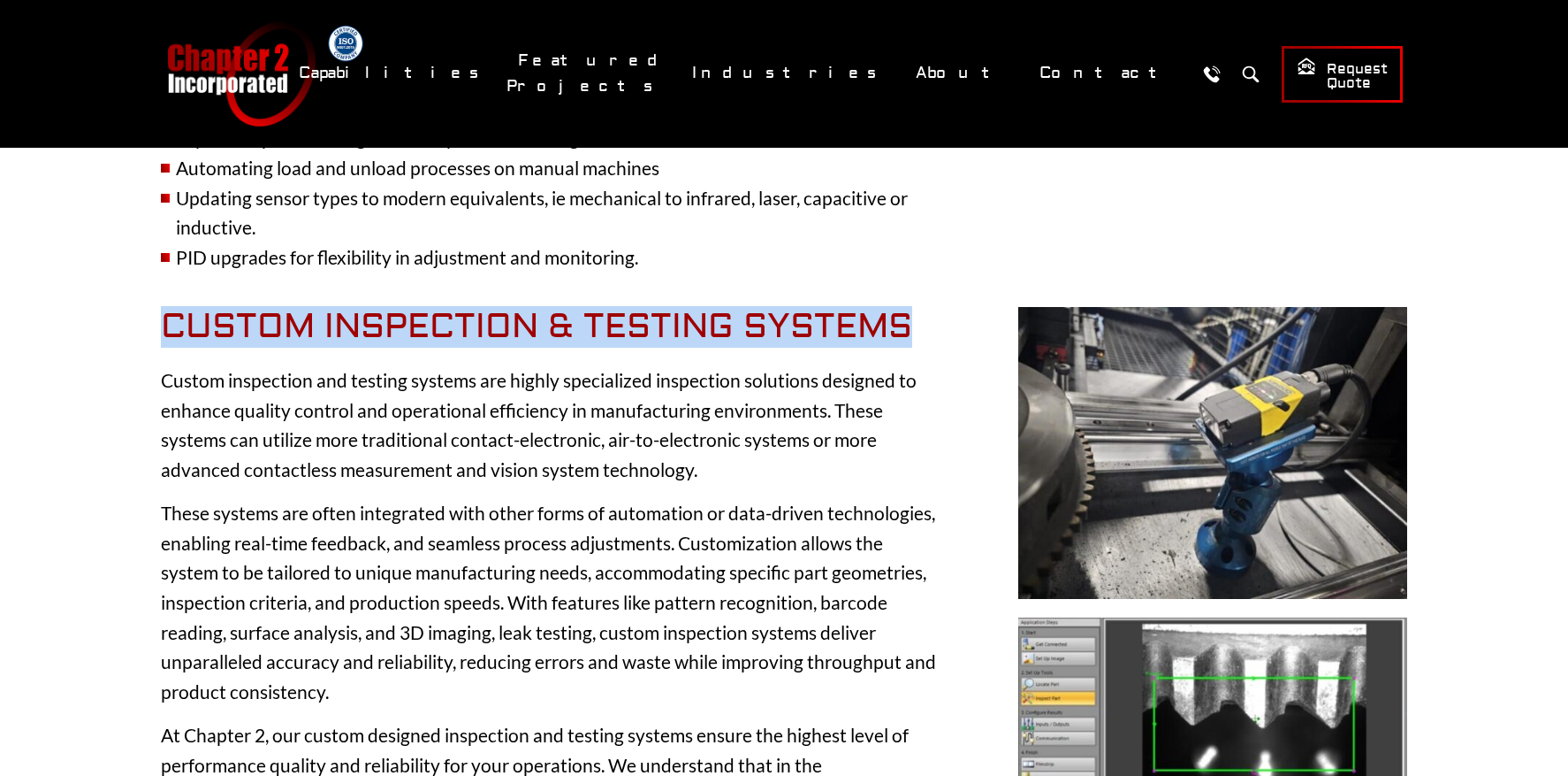
drag, startPoint x: 930, startPoint y: 287, endPoint x: 166, endPoint y: 291, distance: 764.0
click at [166, 307] on h2 "Custom Inspection & Testing Systems" at bounding box center [550, 327] width 778 height 41
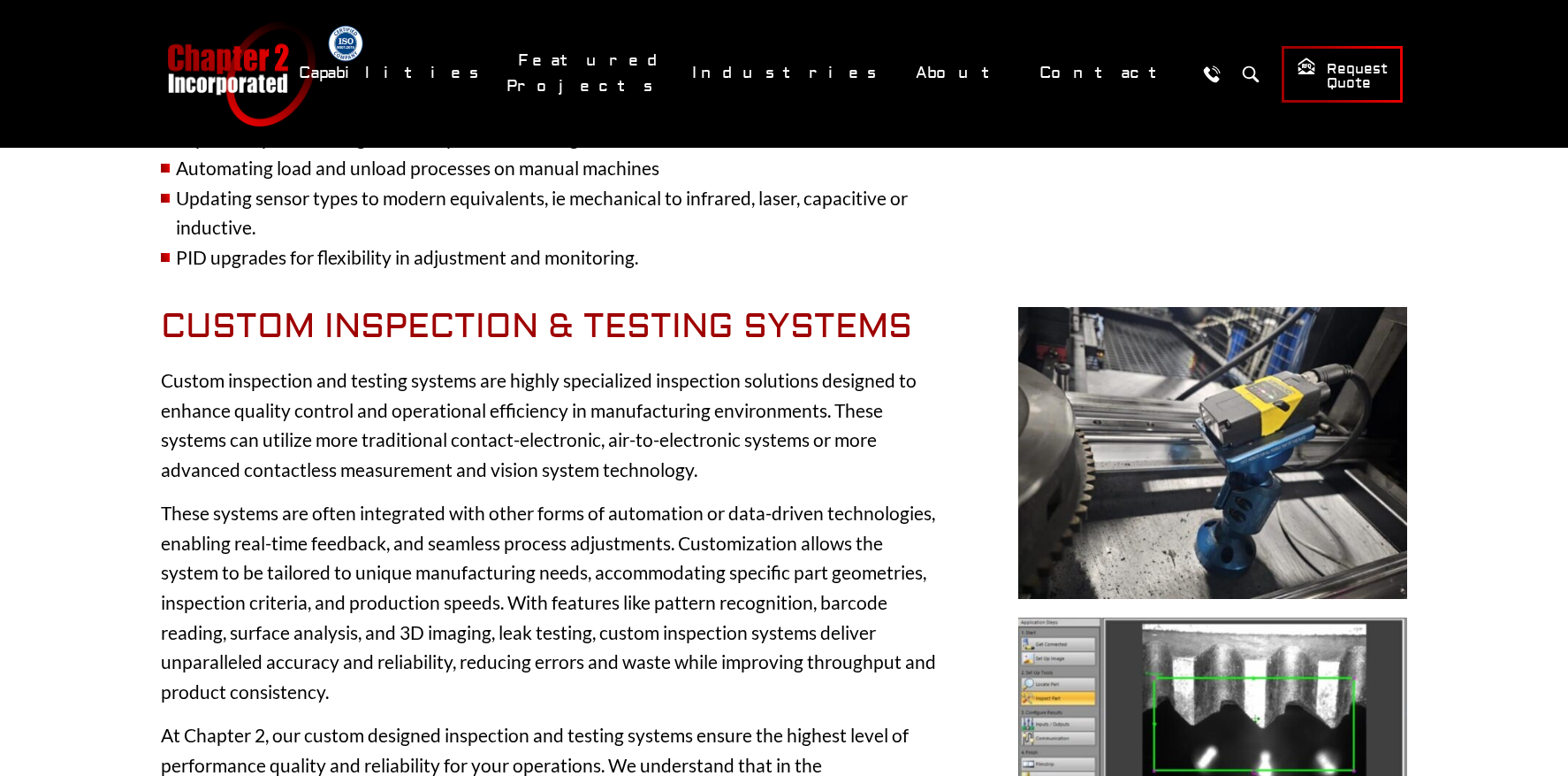
click at [668, 446] on p "Custom inspection and testing systems are highly specialized inspection solutio…" at bounding box center [550, 424] width 778 height 118
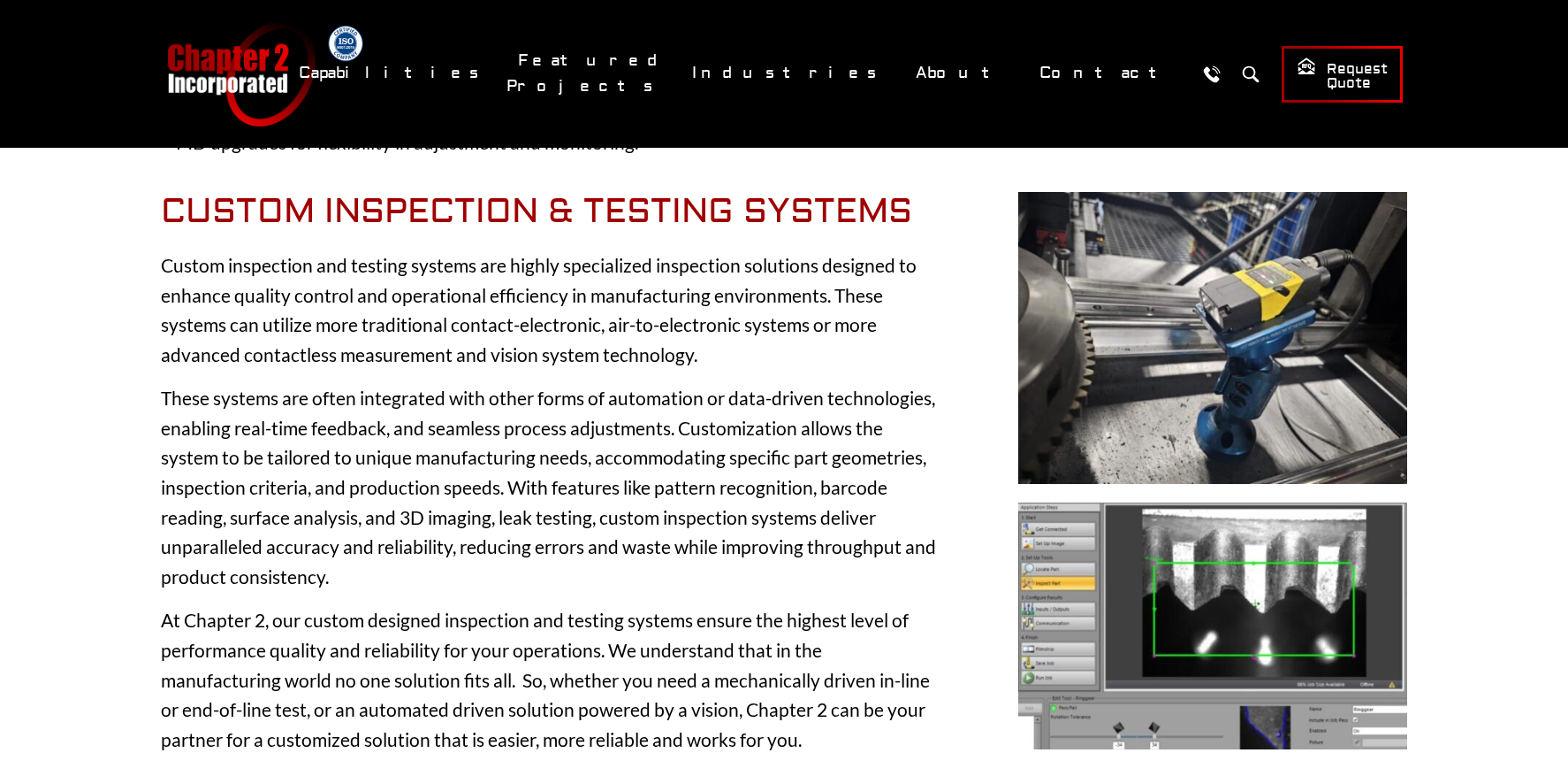
scroll to position [2956, 0]
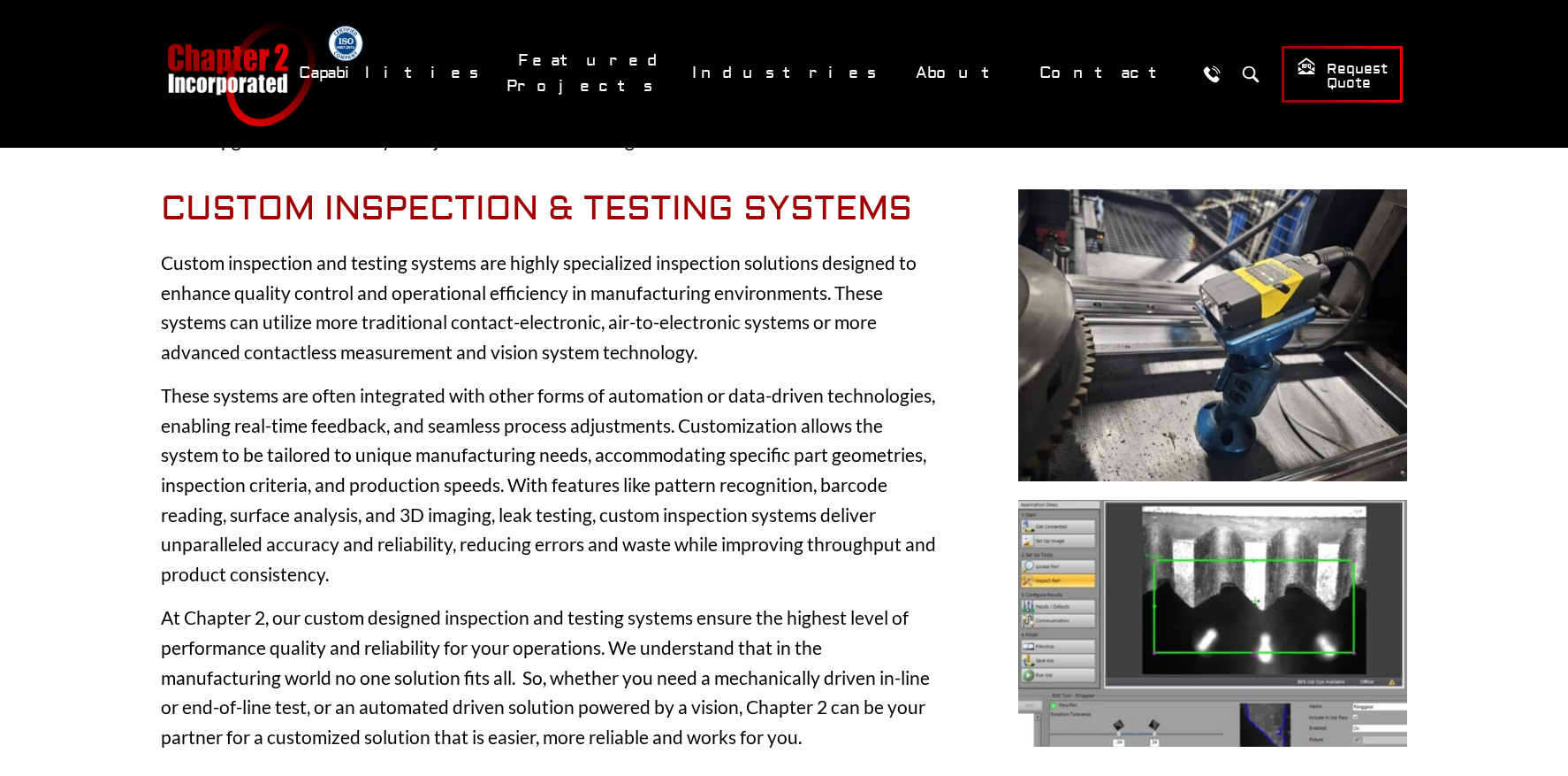
drag, startPoint x: 701, startPoint y: 323, endPoint x: 149, endPoint y: 235, distance: 559.0
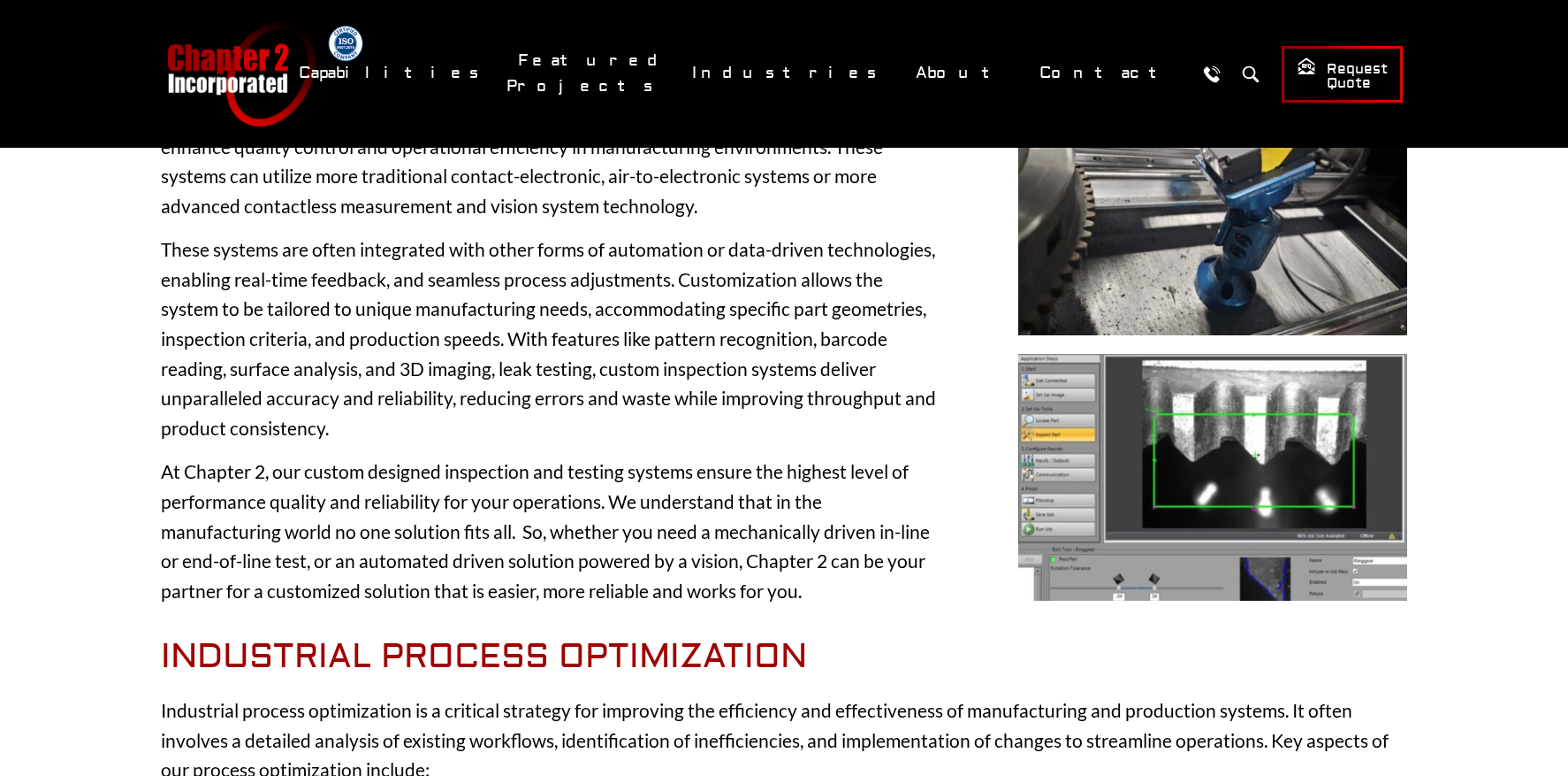
scroll to position [3103, 0]
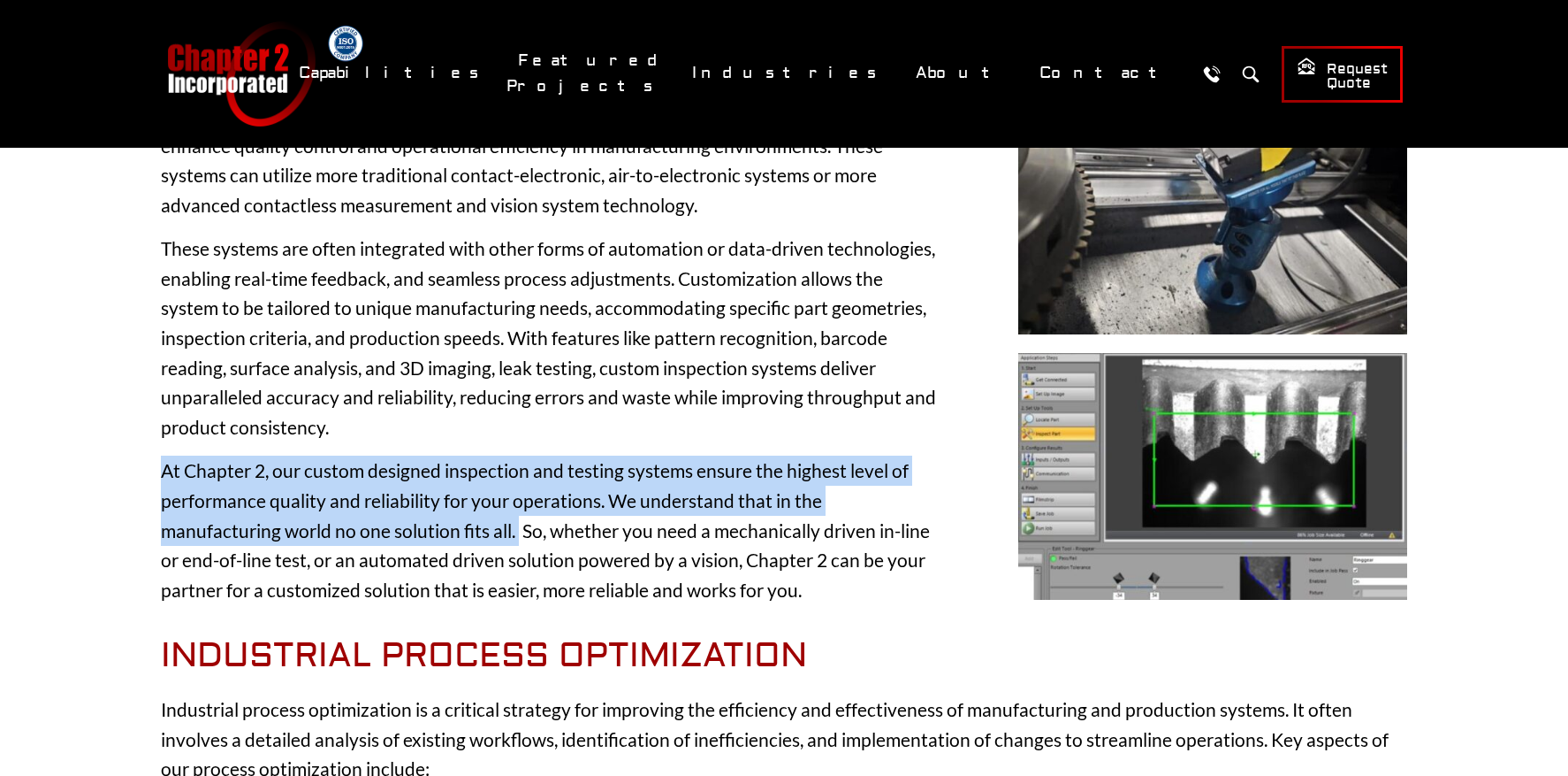
drag, startPoint x: 519, startPoint y: 502, endPoint x: 149, endPoint y: 438, distance: 375.5
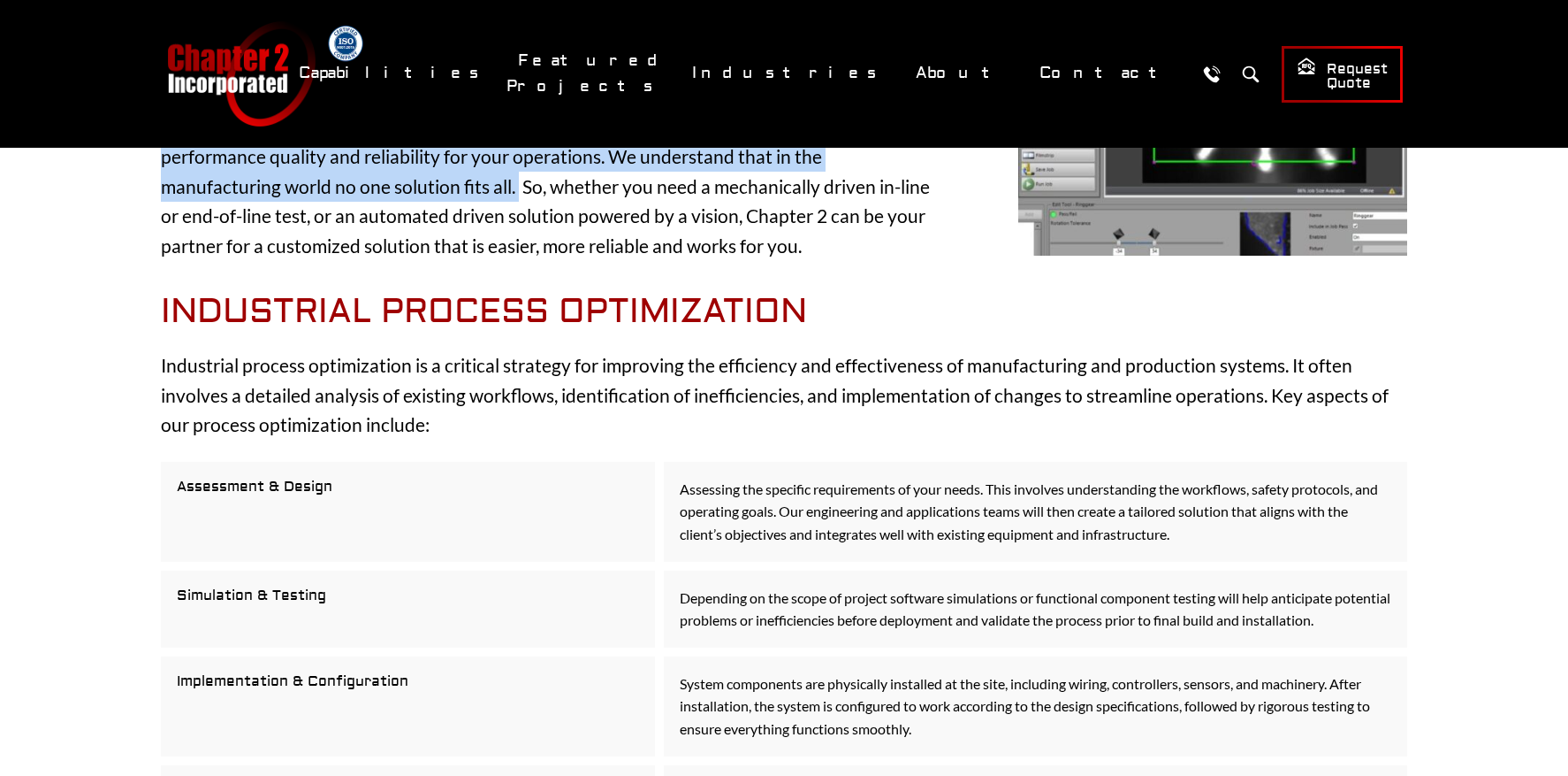
scroll to position [3448, 0]
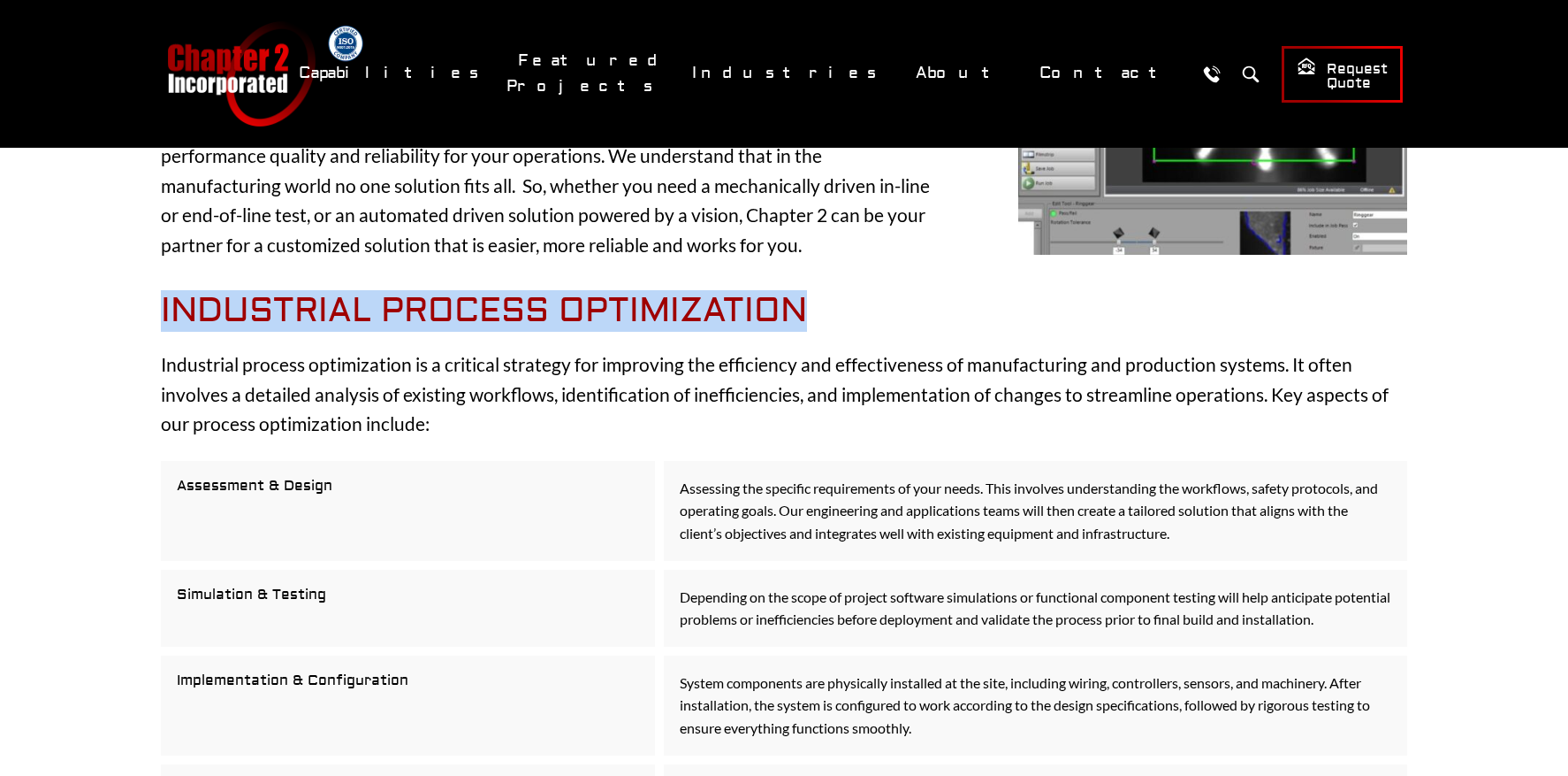
drag, startPoint x: 814, startPoint y: 276, endPoint x: 160, endPoint y: 279, distance: 654.0
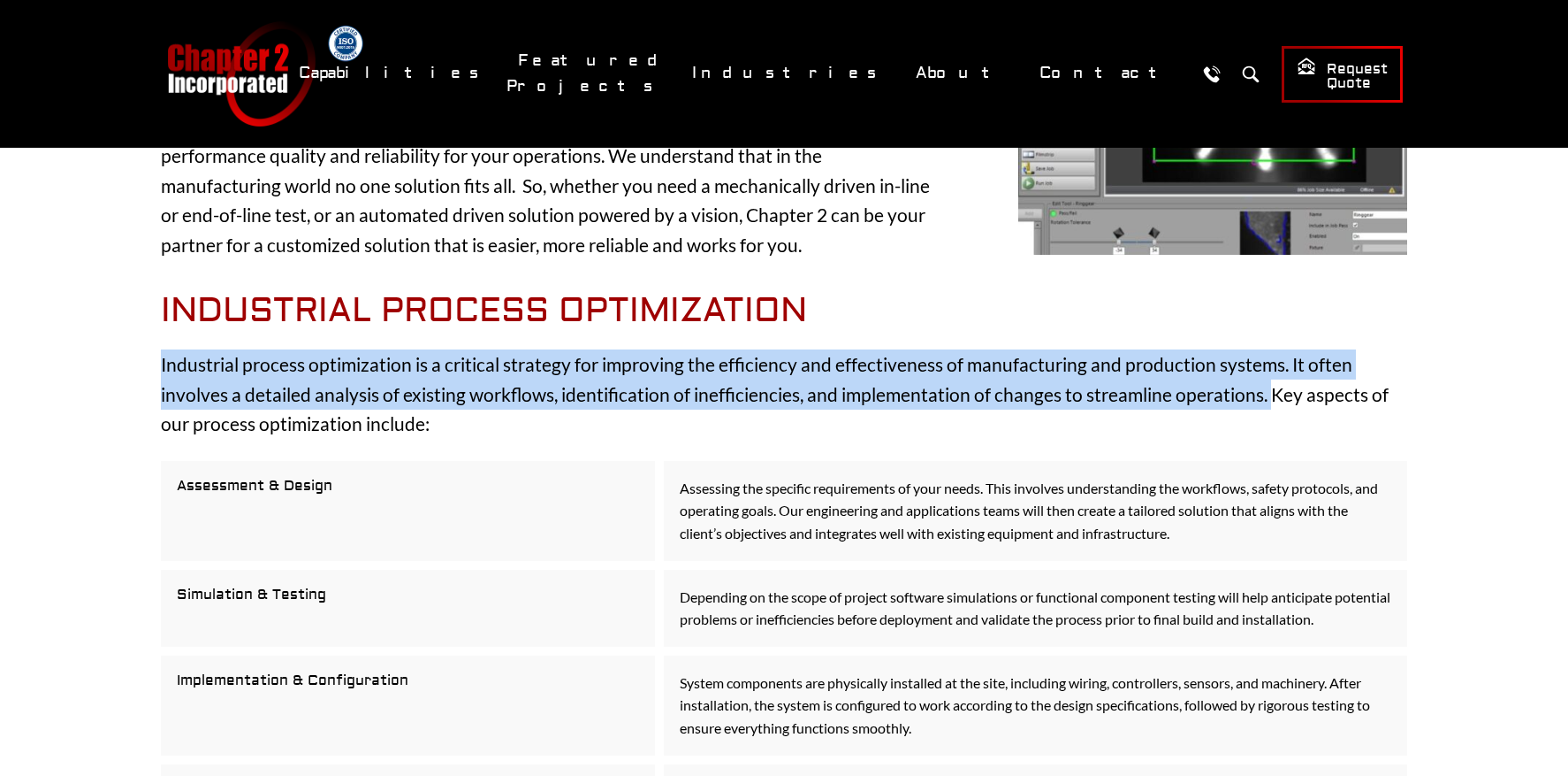
drag, startPoint x: 1267, startPoint y: 366, endPoint x: 147, endPoint y: 343, distance: 1120.2
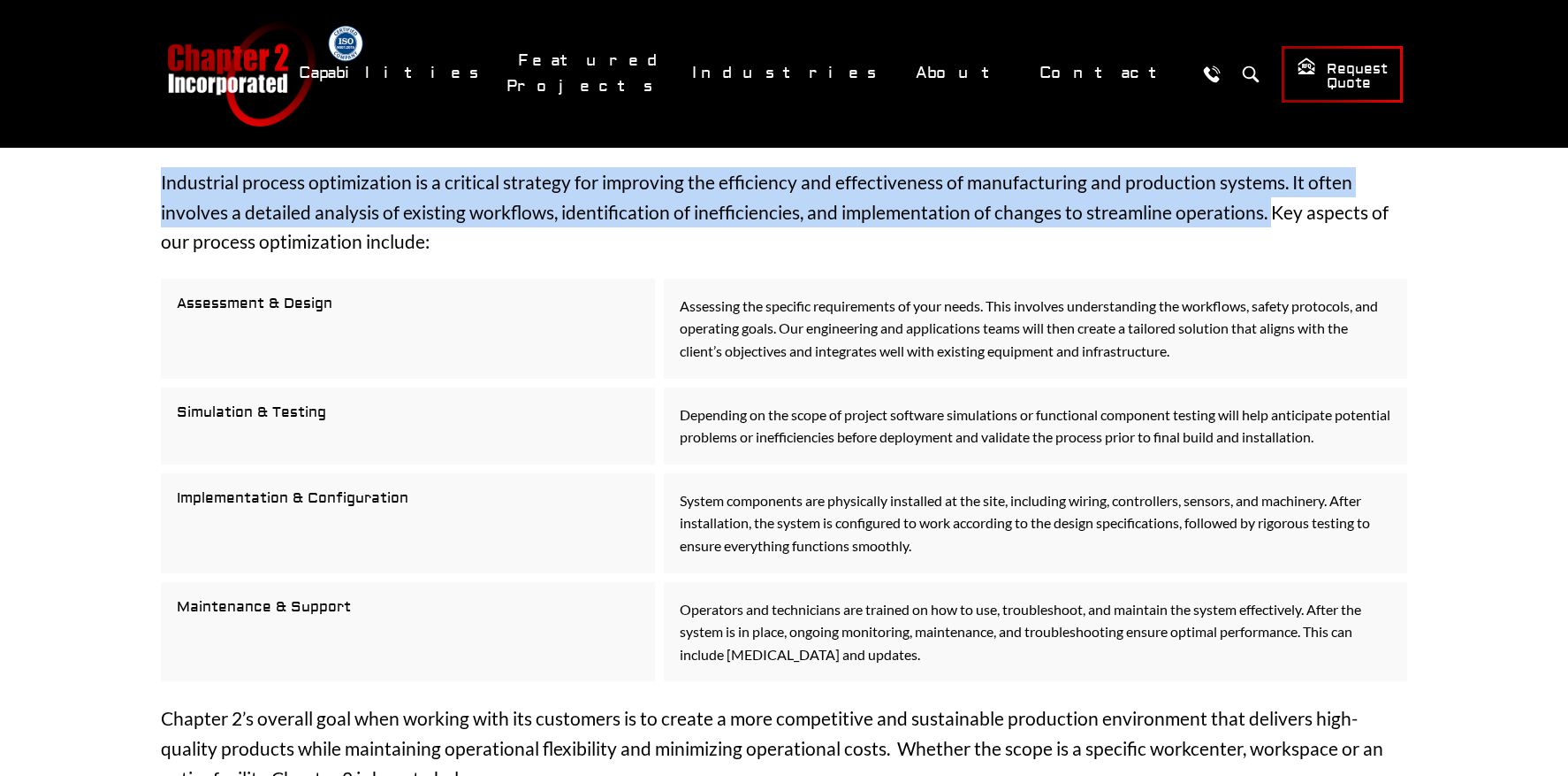
scroll to position [3623, 0]
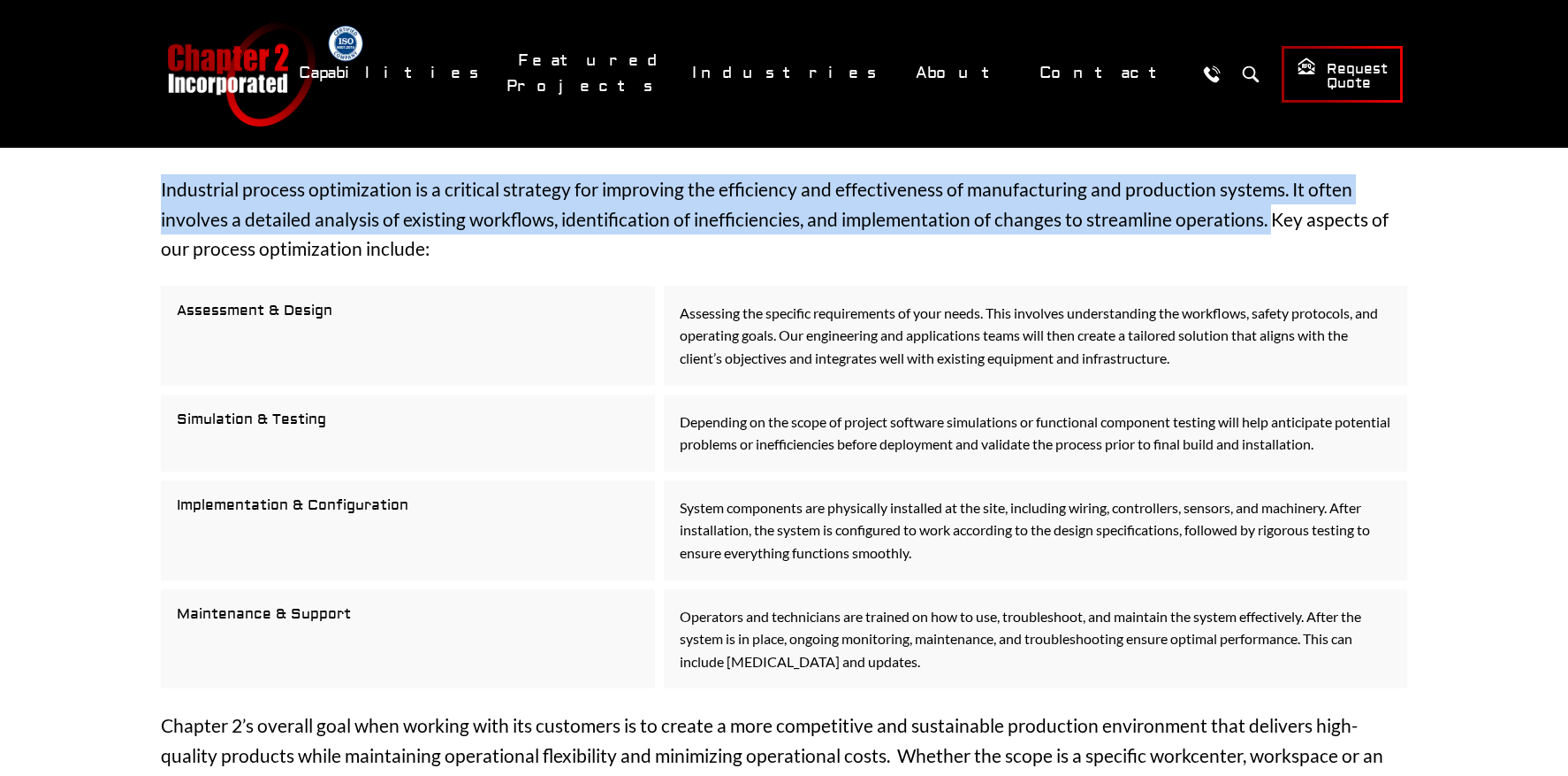
drag, startPoint x: 359, startPoint y: 584, endPoint x: 169, endPoint y: 251, distance: 383.4
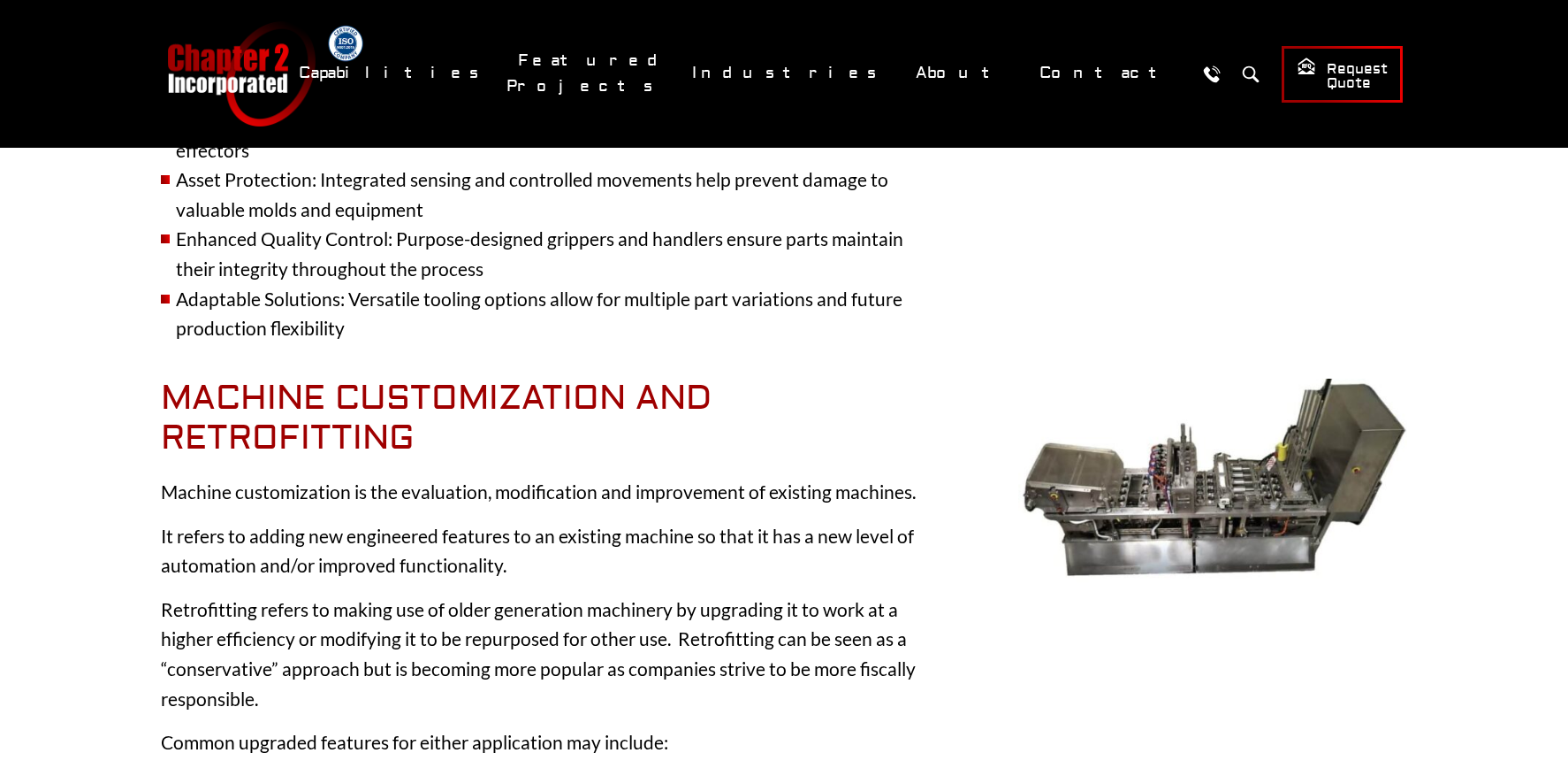
scroll to position [2005, 0]
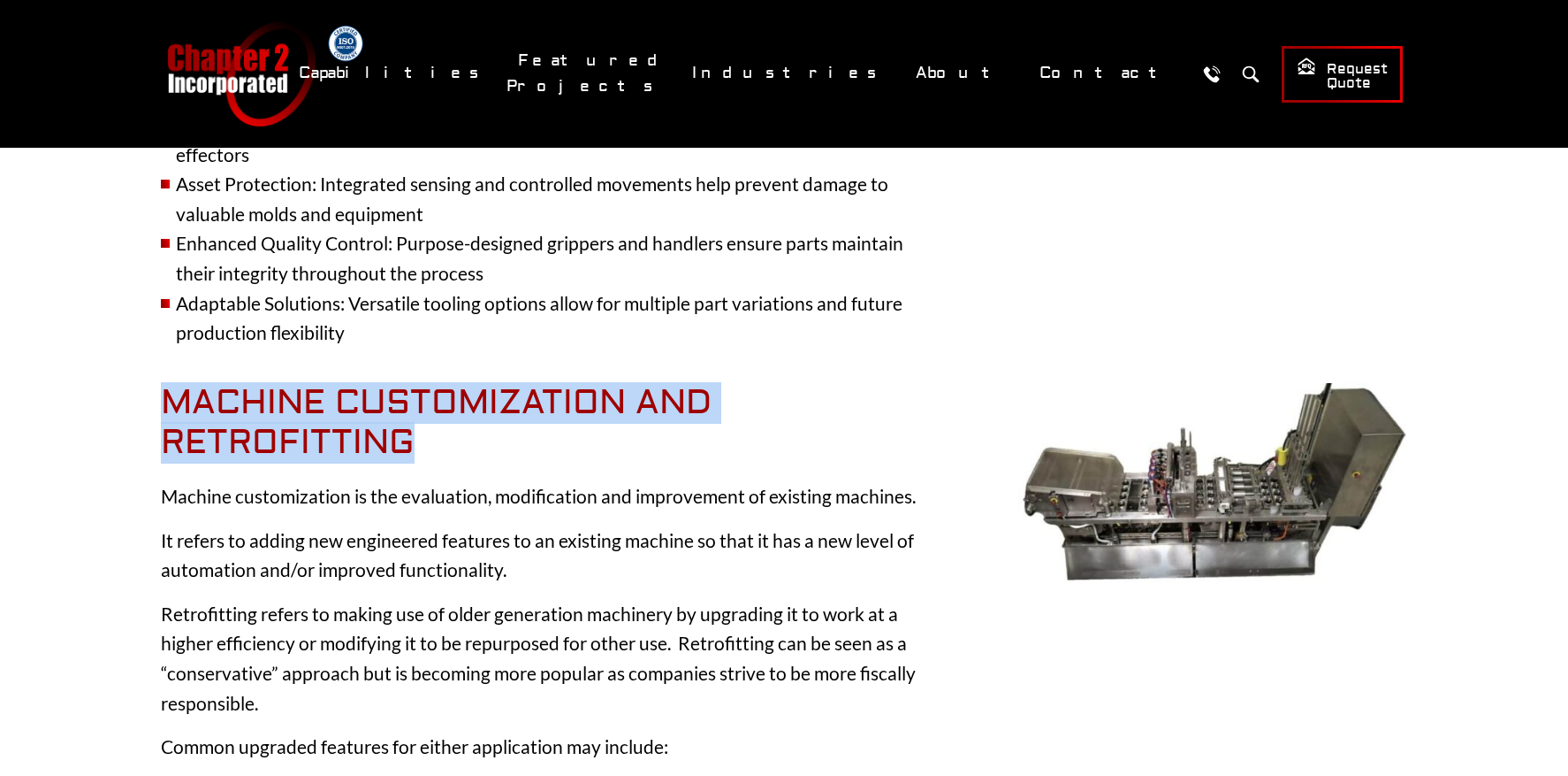
drag, startPoint x: 412, startPoint y: 407, endPoint x: 163, endPoint y: 363, distance: 252.9
click at [163, 383] on h2 "Machine Customization and Retrofitting" at bounding box center [550, 423] width 778 height 81
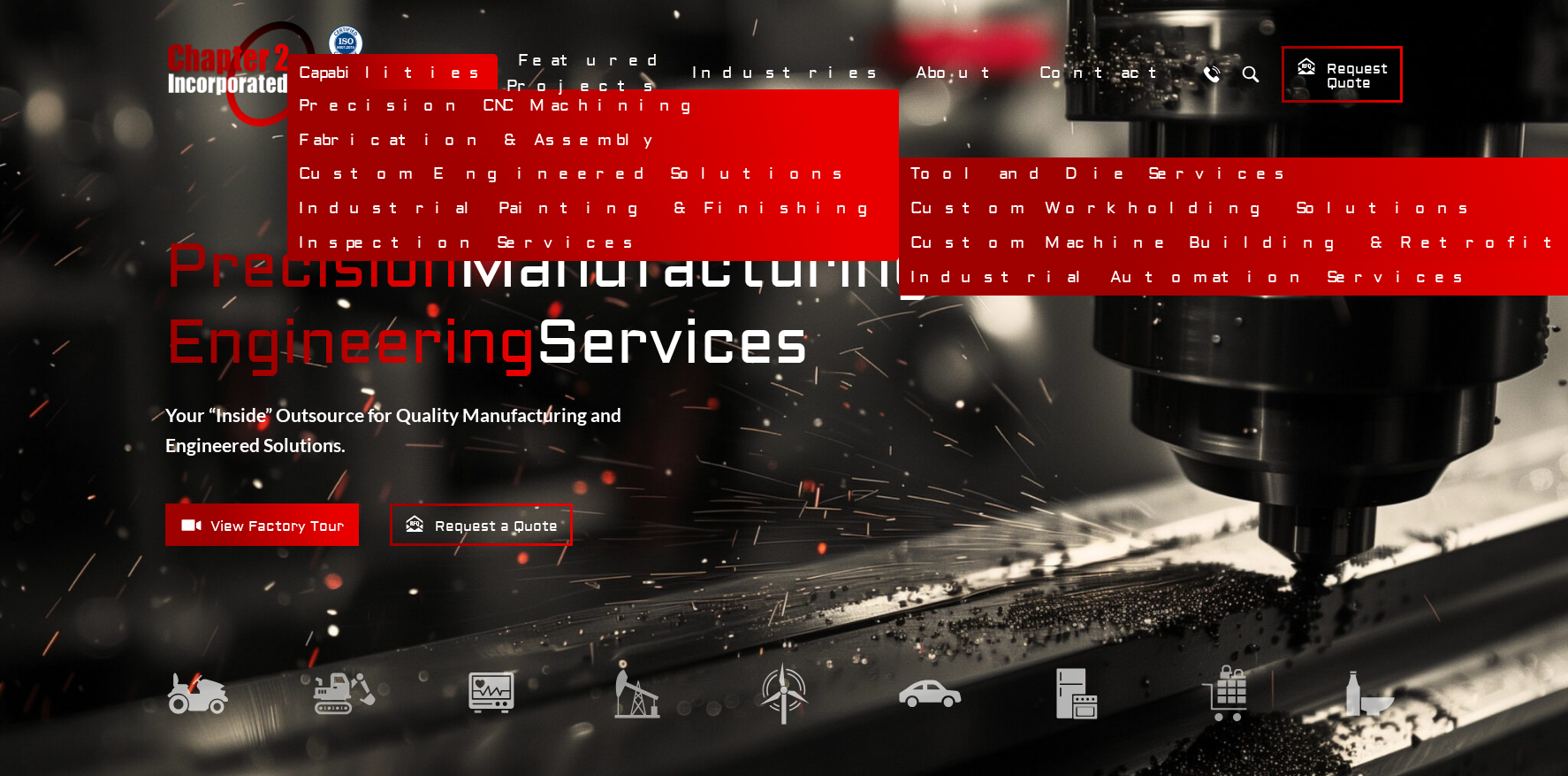
click at [913, 273] on link "Industrial Automation Services" at bounding box center [1289, 278] width 781 height 35
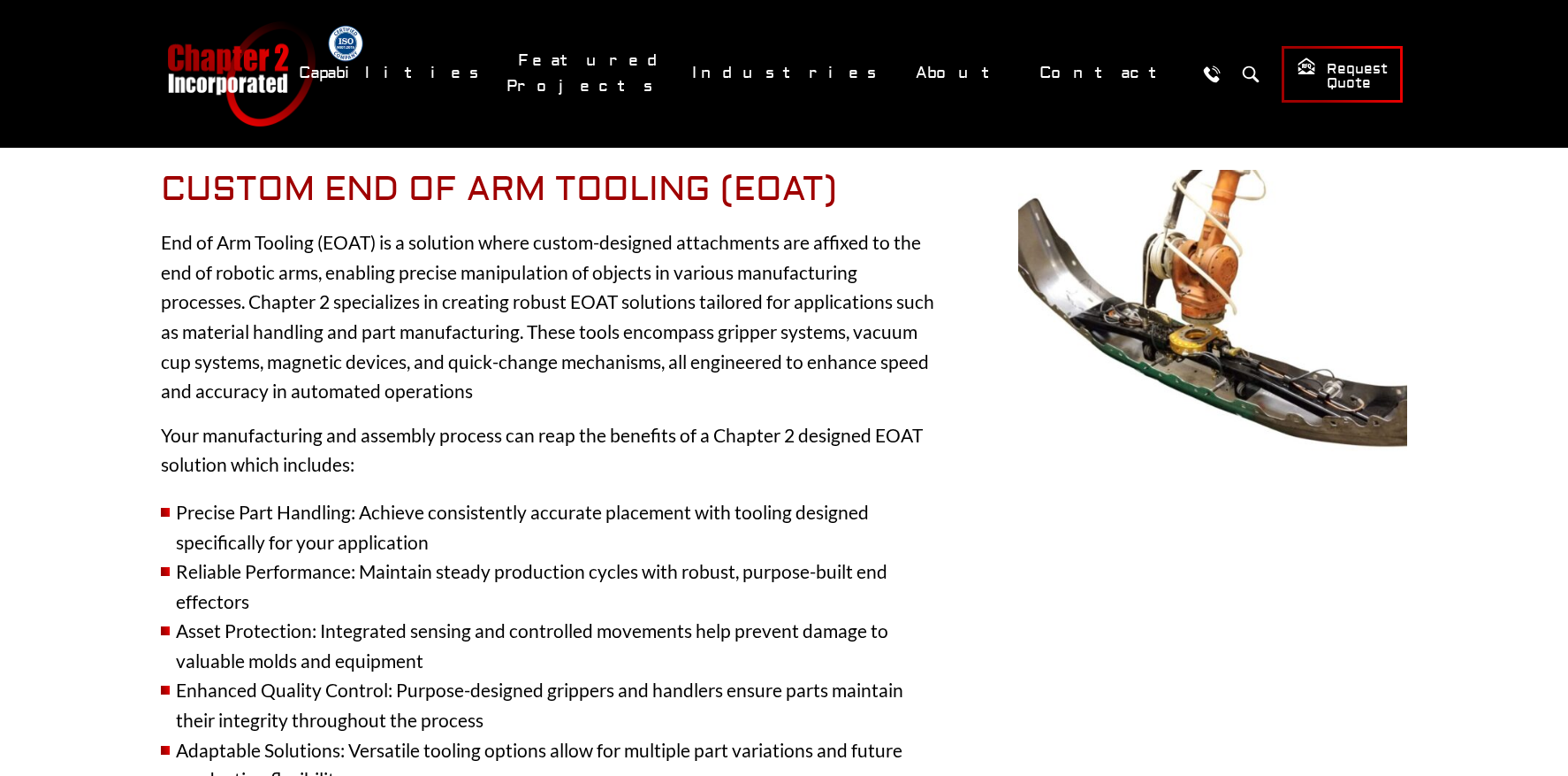
scroll to position [1546, 0]
